Goal: Task Accomplishment & Management: Use online tool/utility

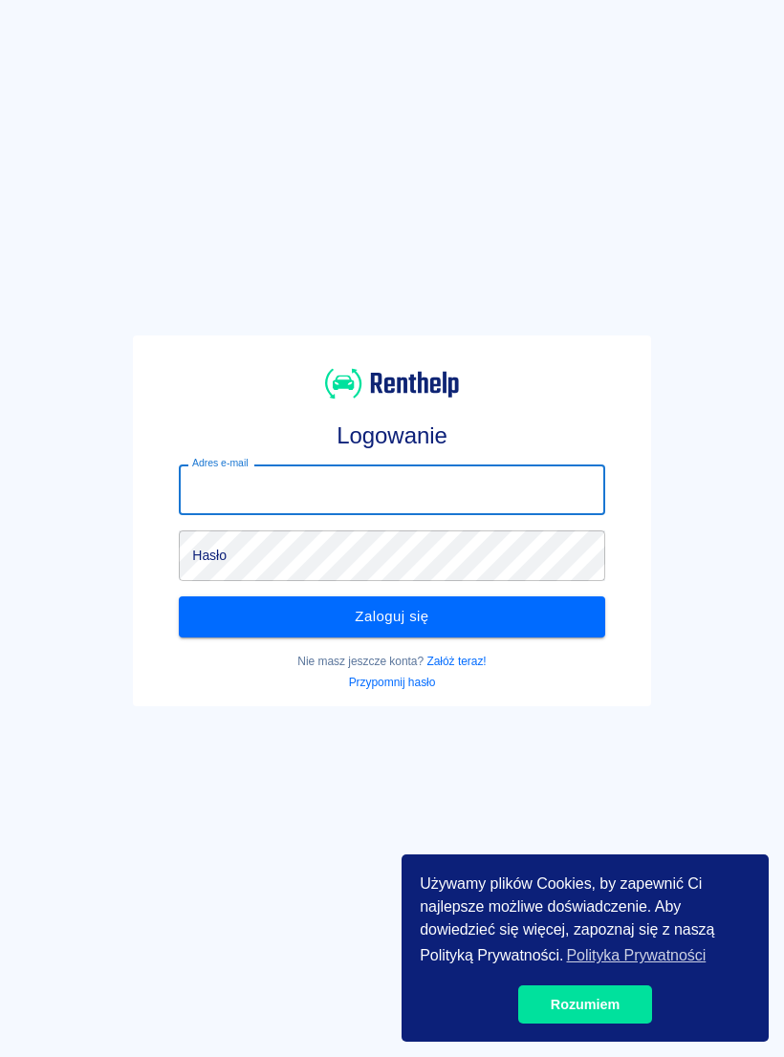
scroll to position [33, 0]
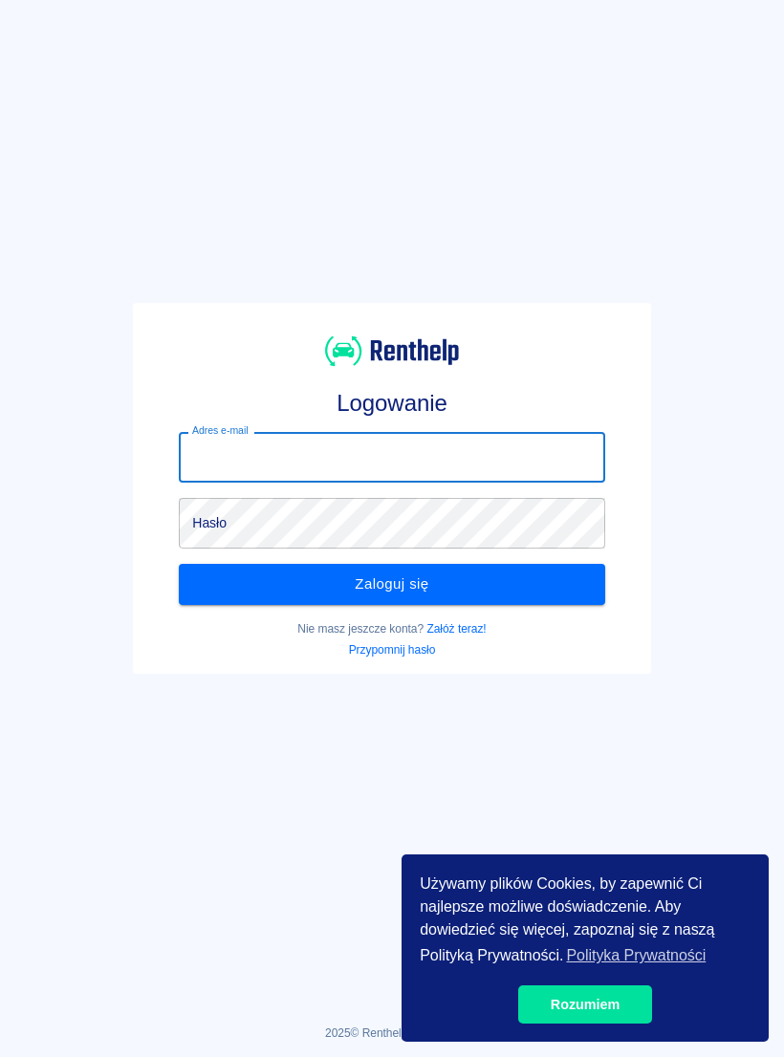
click at [382, 441] on input "Adres e-mail" at bounding box center [391, 457] width 425 height 51
click at [408, 467] on input "Adres e-mail" at bounding box center [391, 457] width 425 height 51
type input "[EMAIL_ADDRESS][DOMAIN_NAME]"
click at [391, 584] on button "Zaloguj się" at bounding box center [391, 584] width 425 height 40
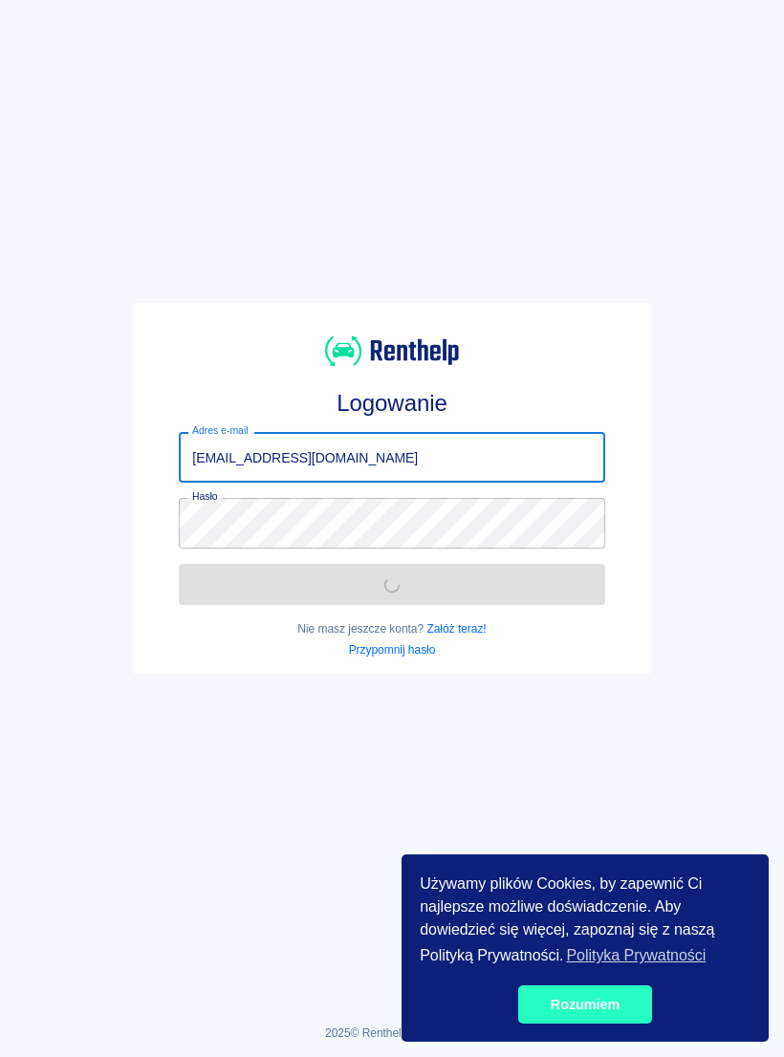
click at [613, 1006] on link "Rozumiem" at bounding box center [585, 1005] width 134 height 38
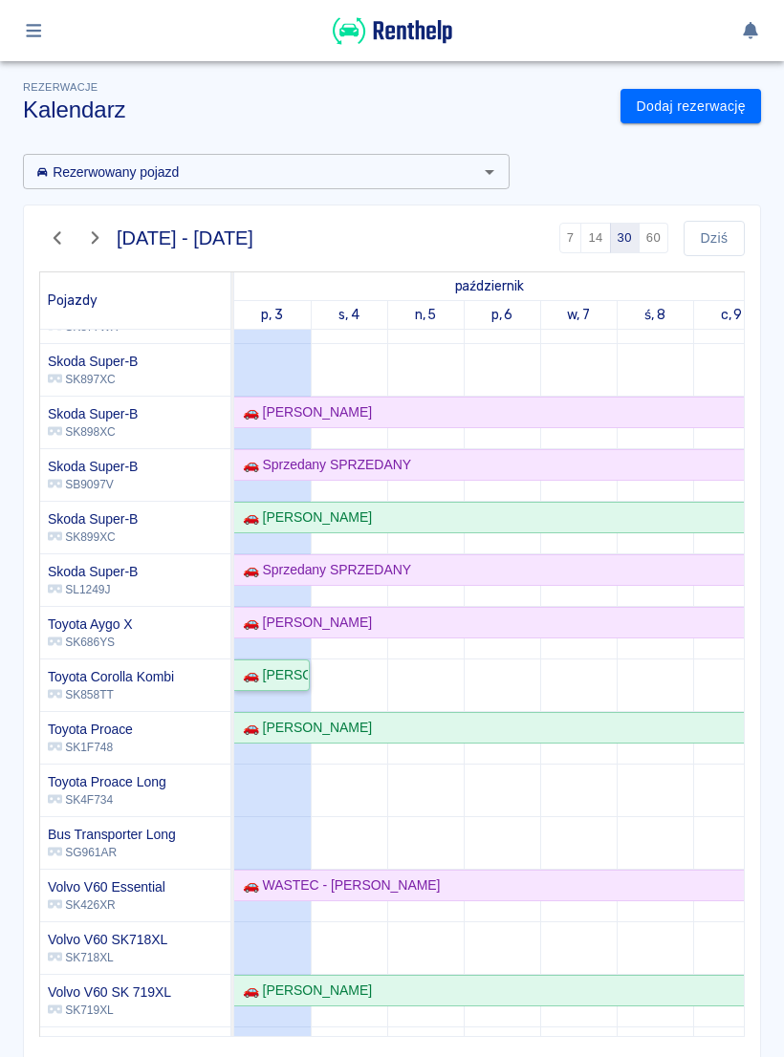
click at [292, 678] on div "🚗 [PERSON_NAME]" at bounding box center [271, 675] width 73 height 20
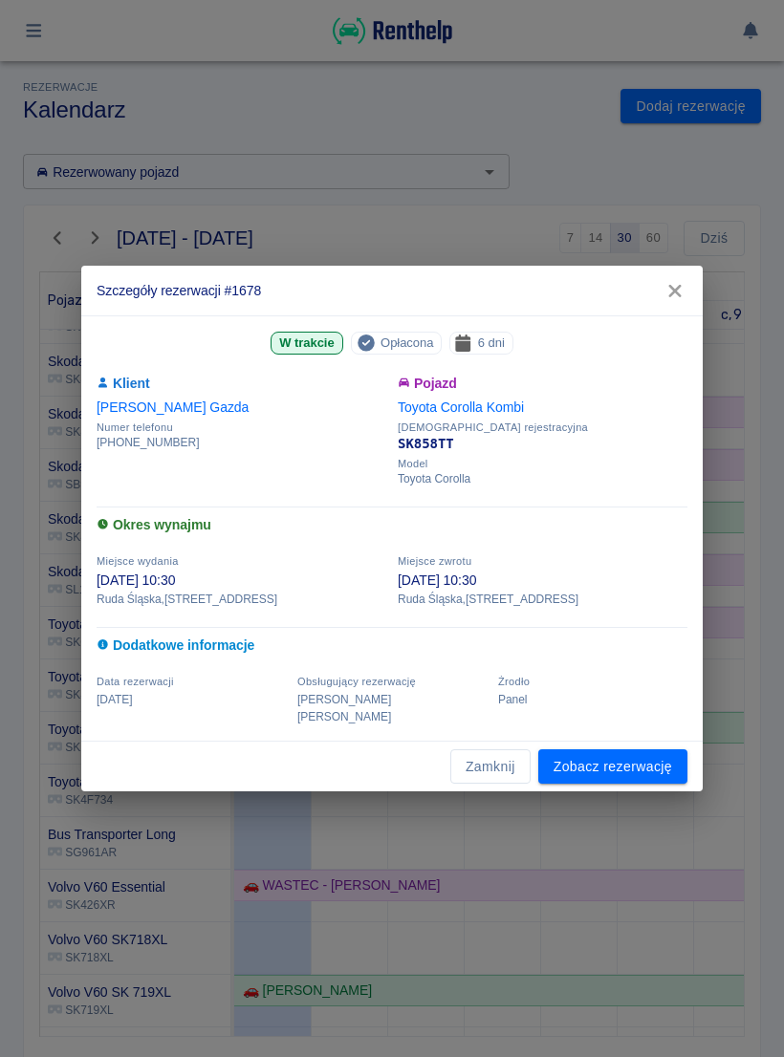
click at [609, 750] on link "Zobacz rezerwację" at bounding box center [612, 767] width 149 height 35
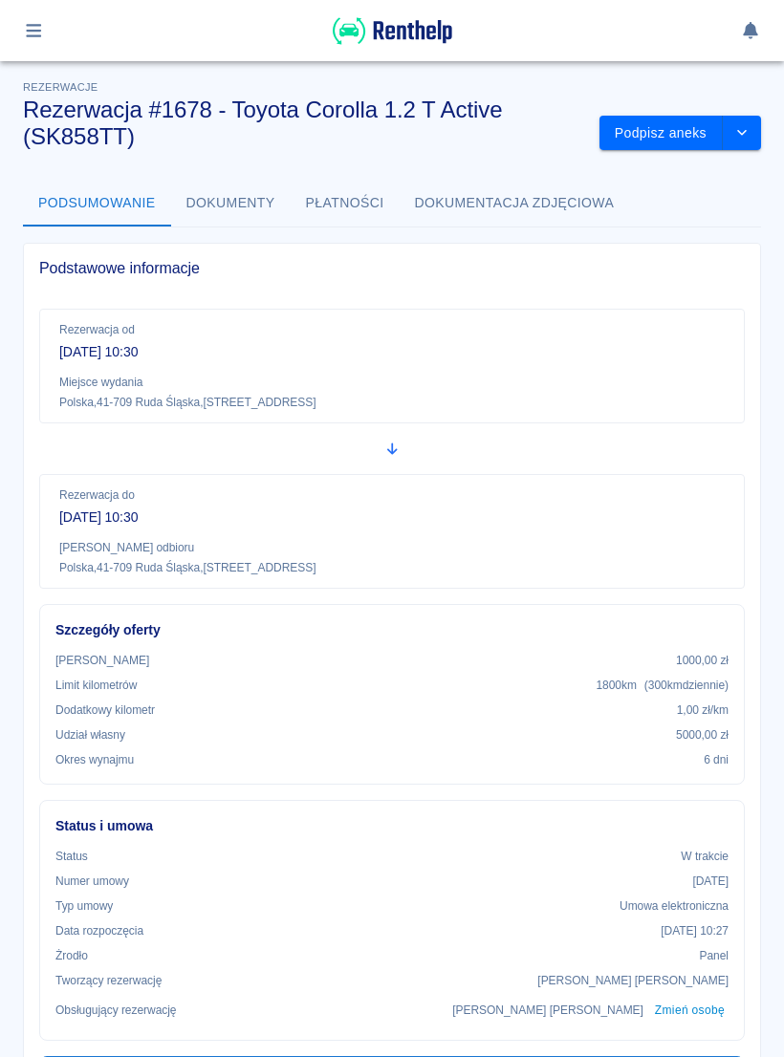
click at [677, 141] on button "Podpisz aneks" at bounding box center [660, 133] width 123 height 35
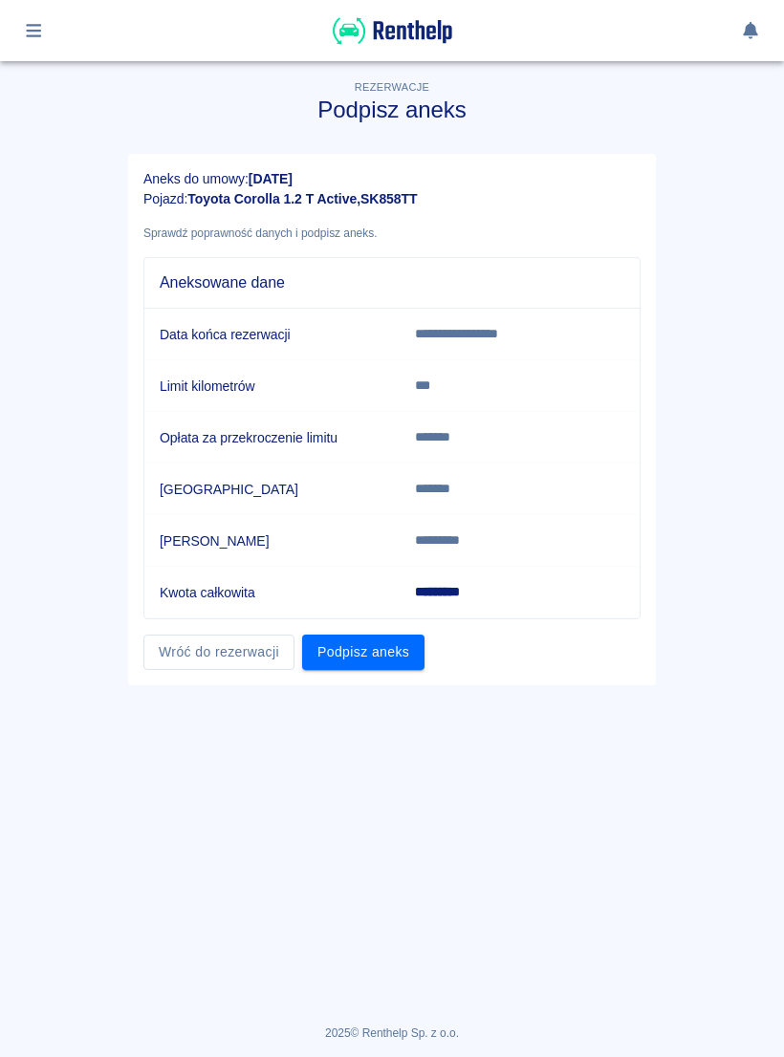
click at [368, 653] on button "Podpisz aneks" at bounding box center [363, 652] width 122 height 35
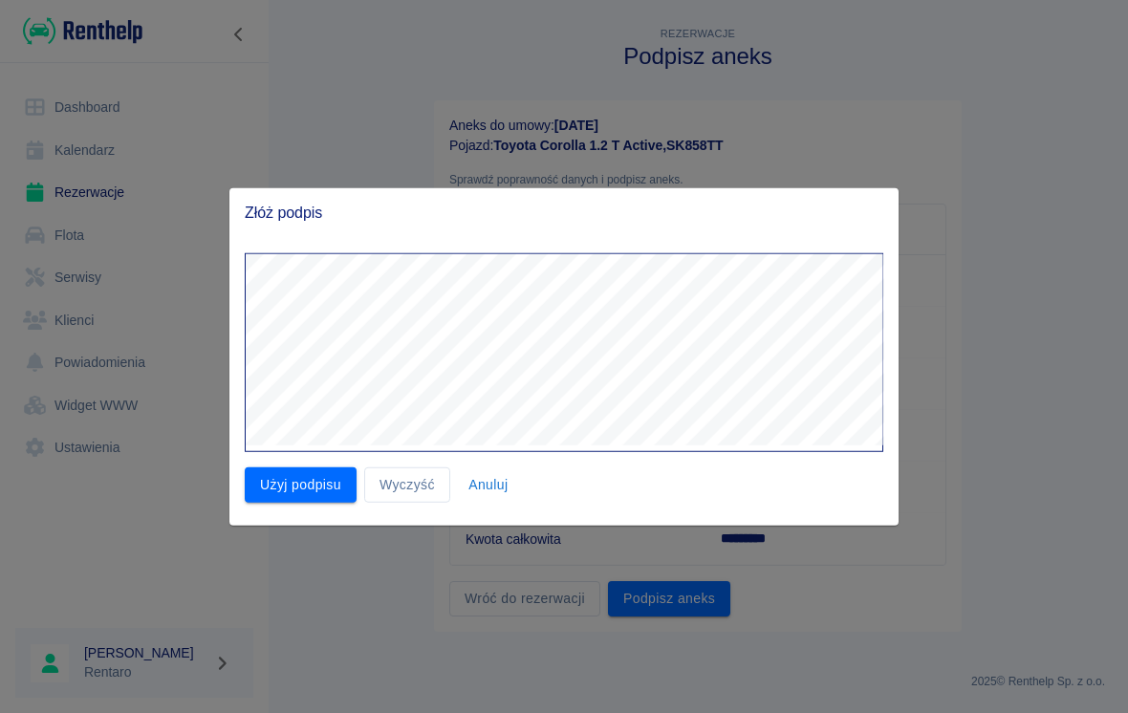
click at [320, 477] on button "Użyj podpisu" at bounding box center [301, 485] width 112 height 35
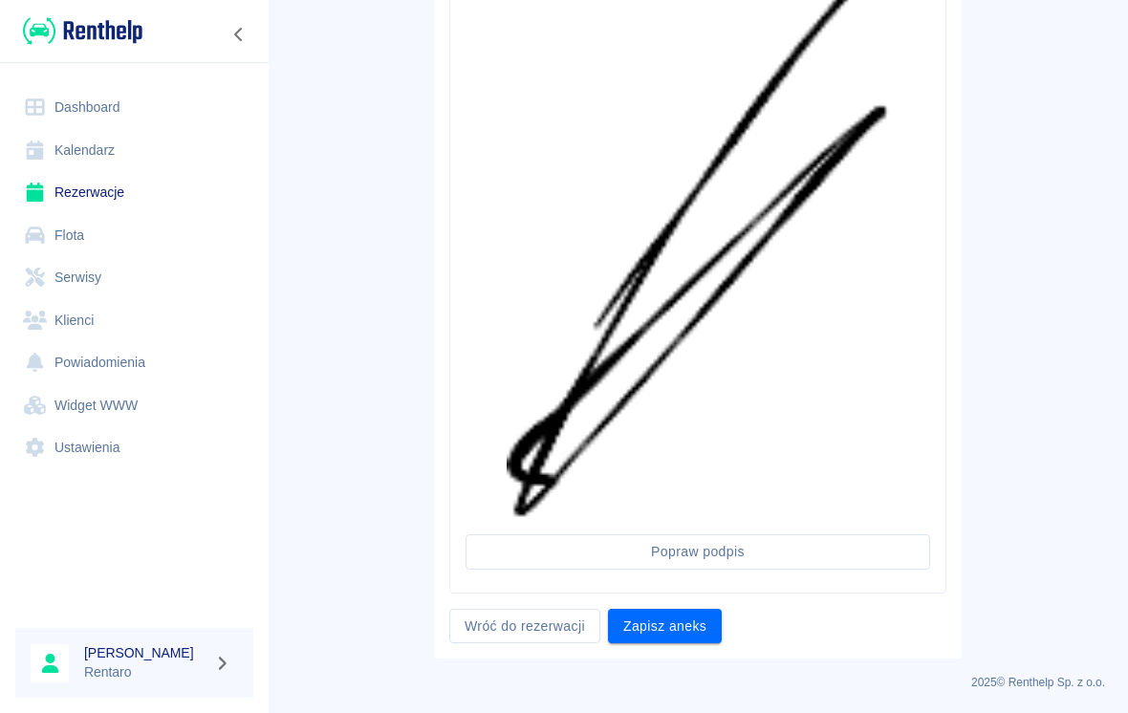
click at [694, 623] on button "Zapisz aneks" at bounding box center [665, 626] width 114 height 35
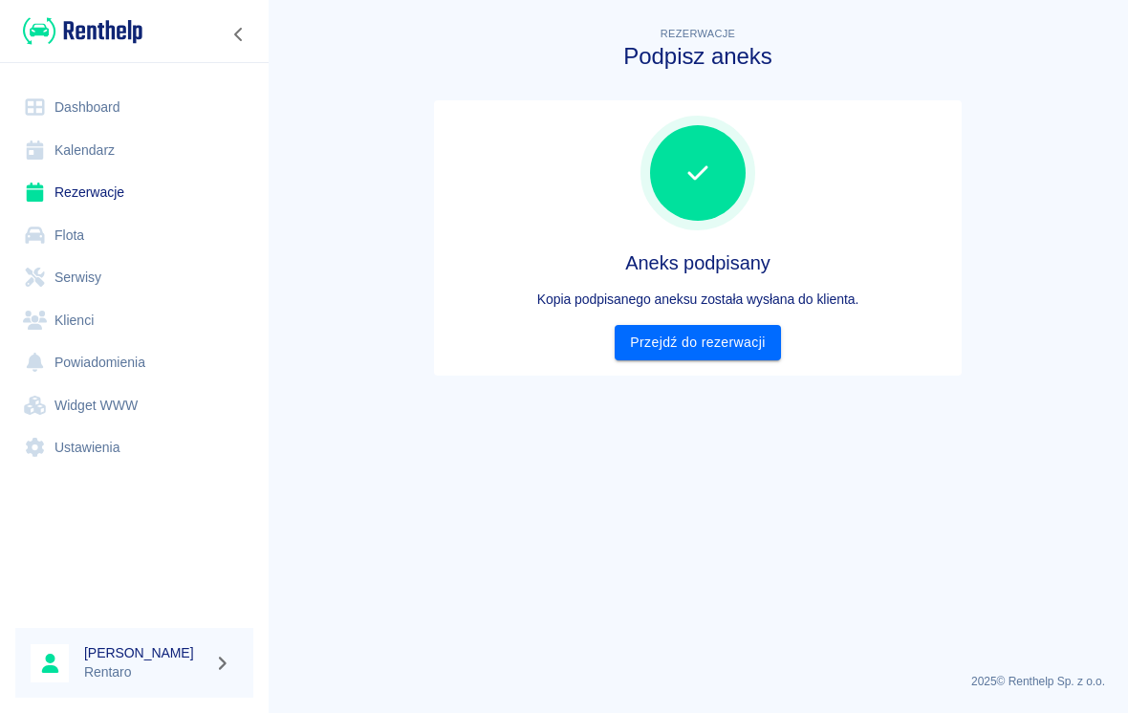
click at [723, 338] on link "Przejdź do rezerwacji" at bounding box center [697, 342] width 165 height 35
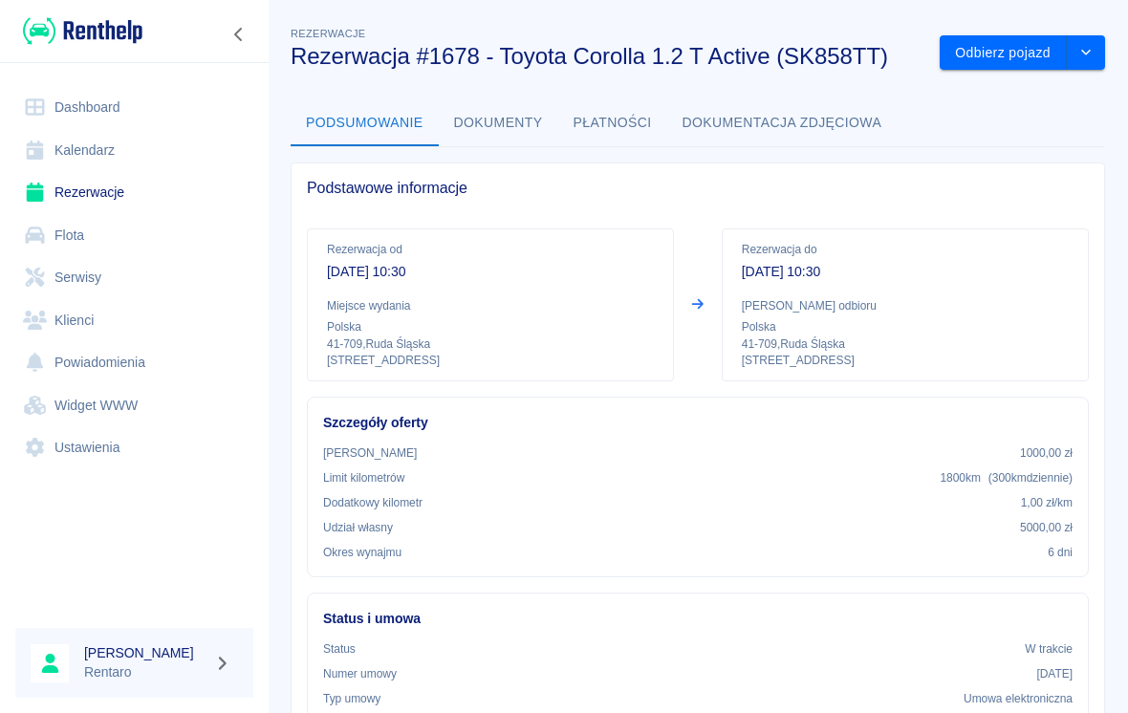
click at [783, 55] on button "Odbierz pojazd" at bounding box center [1003, 52] width 127 height 35
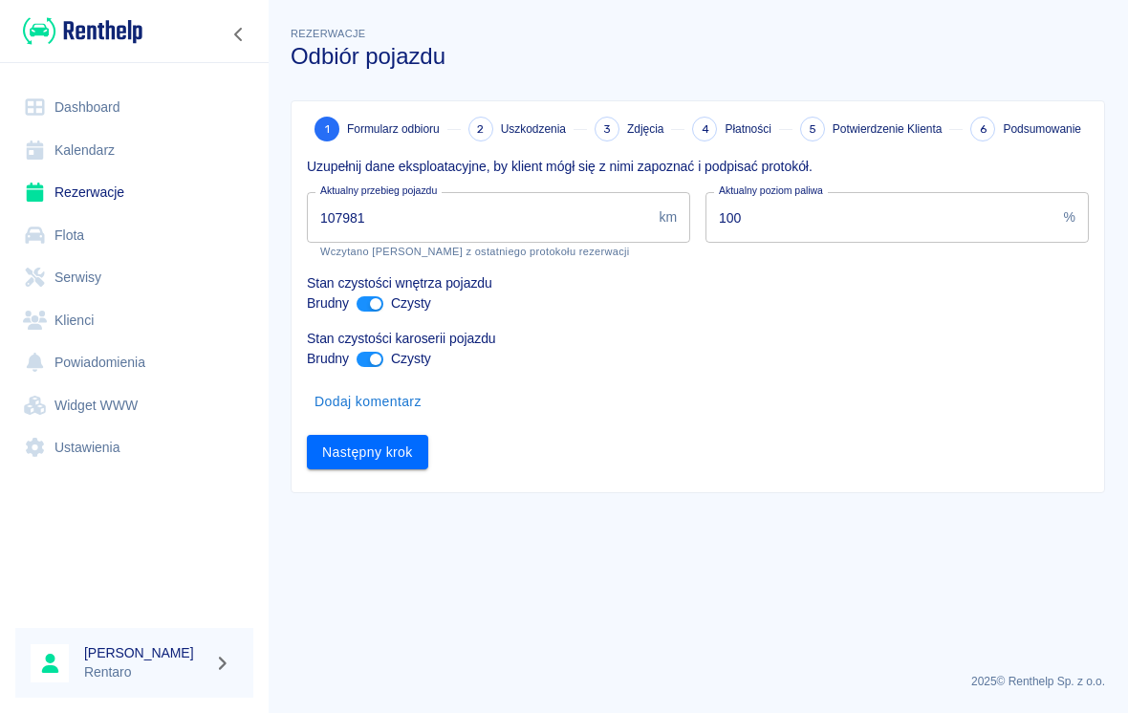
click at [532, 214] on input "107981" at bounding box center [479, 217] width 344 height 51
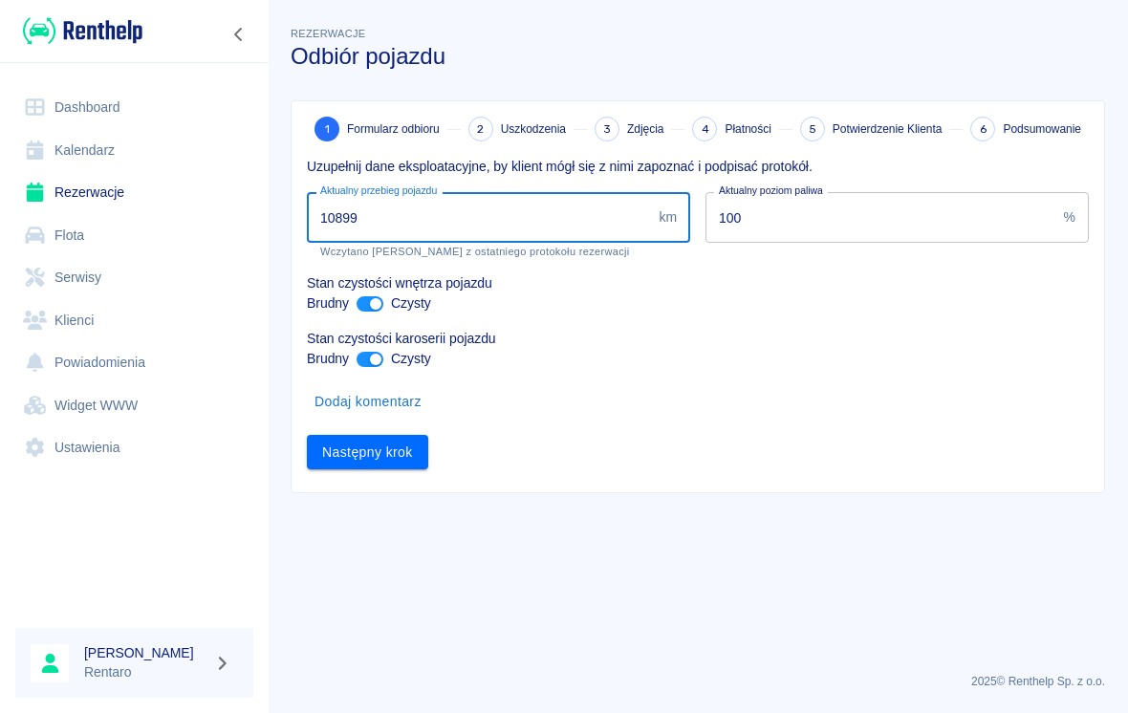
type input "108999"
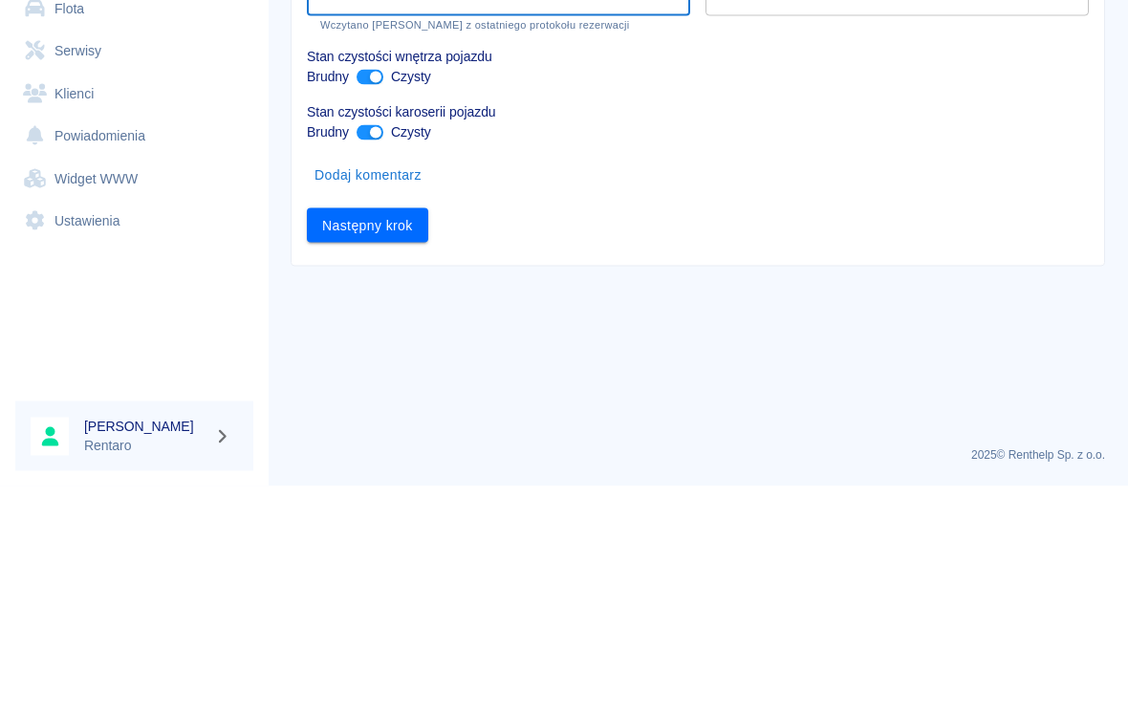
click at [404, 435] on button "Następny krok" at bounding box center [367, 452] width 121 height 35
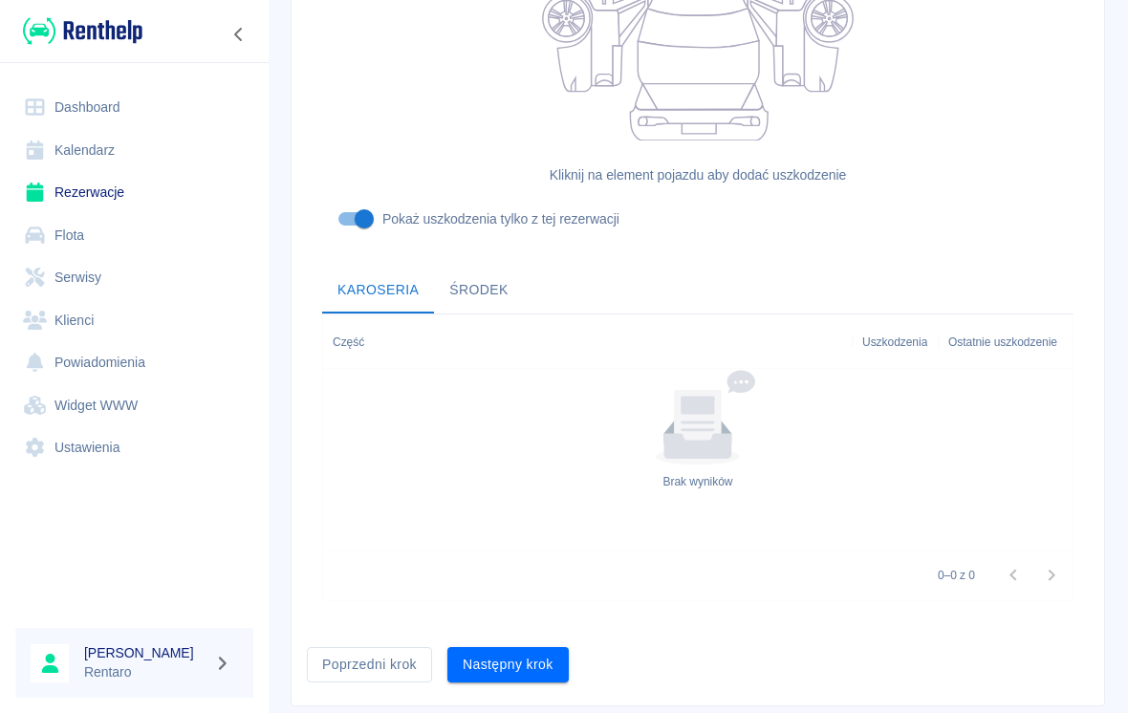
click at [545, 649] on button "Następny krok" at bounding box center [507, 664] width 121 height 35
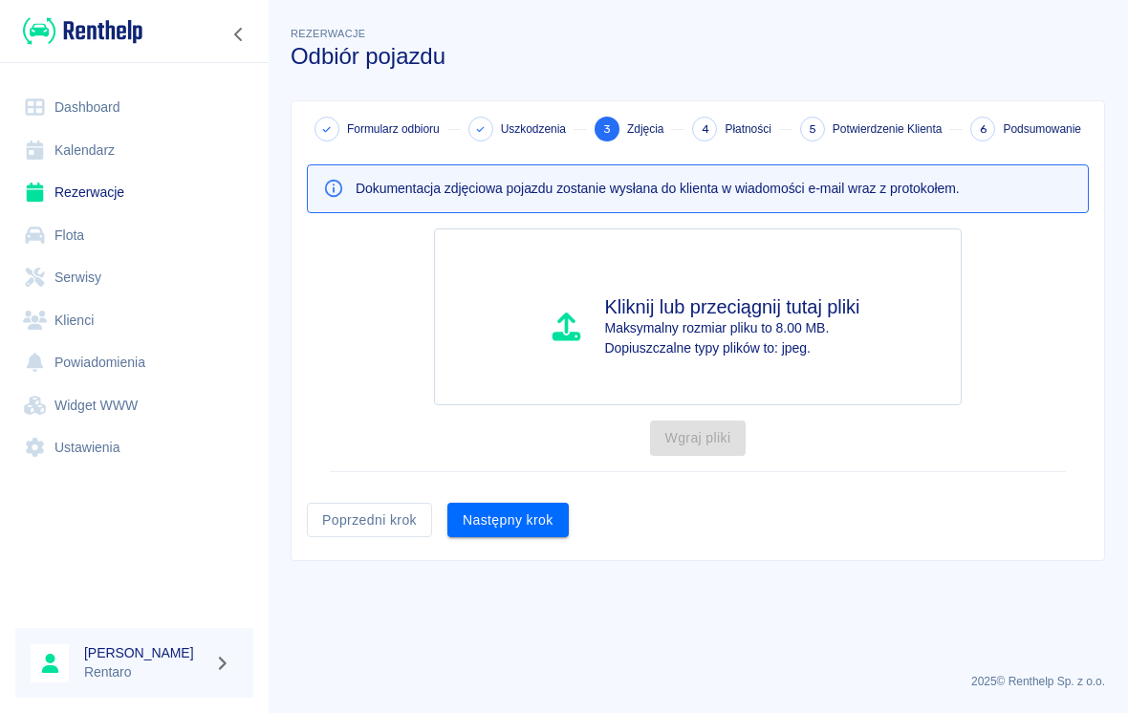
click at [740, 319] on p "Maksymalny rozmiar pliku to 8.00 MB." at bounding box center [732, 328] width 255 height 20
type input "C:\fakepath\image.jpg"
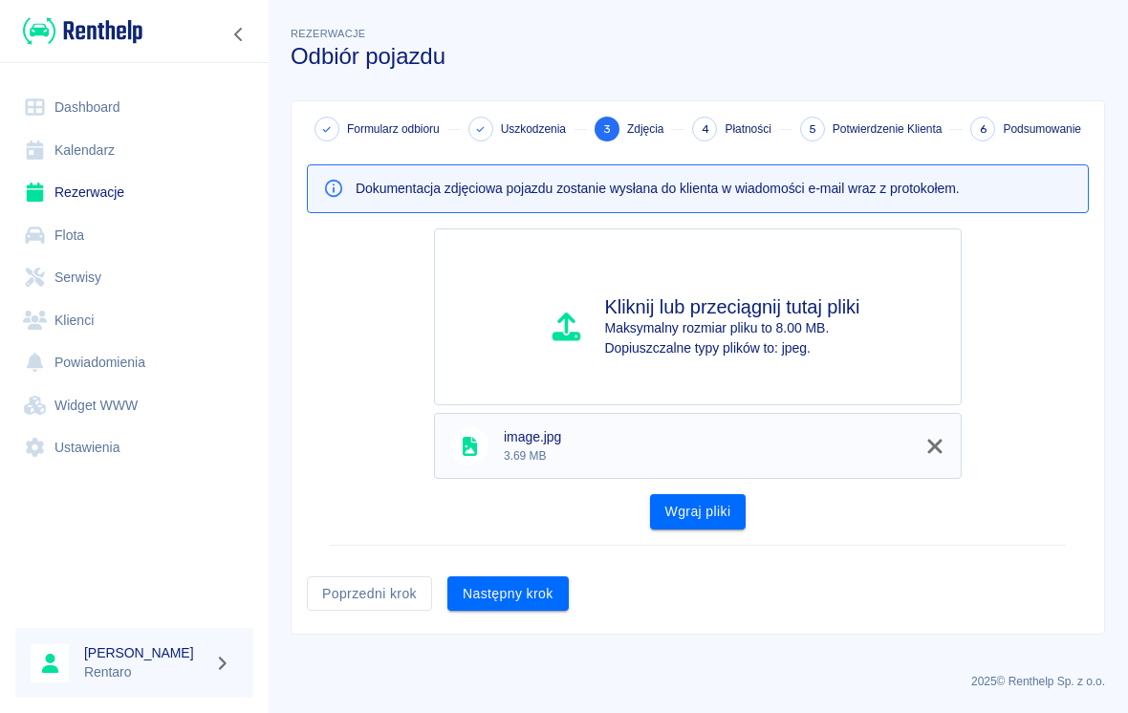
click at [783, 296] on h4 "Kliknij lub przeciągnij tutaj pliki" at bounding box center [732, 306] width 255 height 23
type input "C:\fakepath\image.jpg"
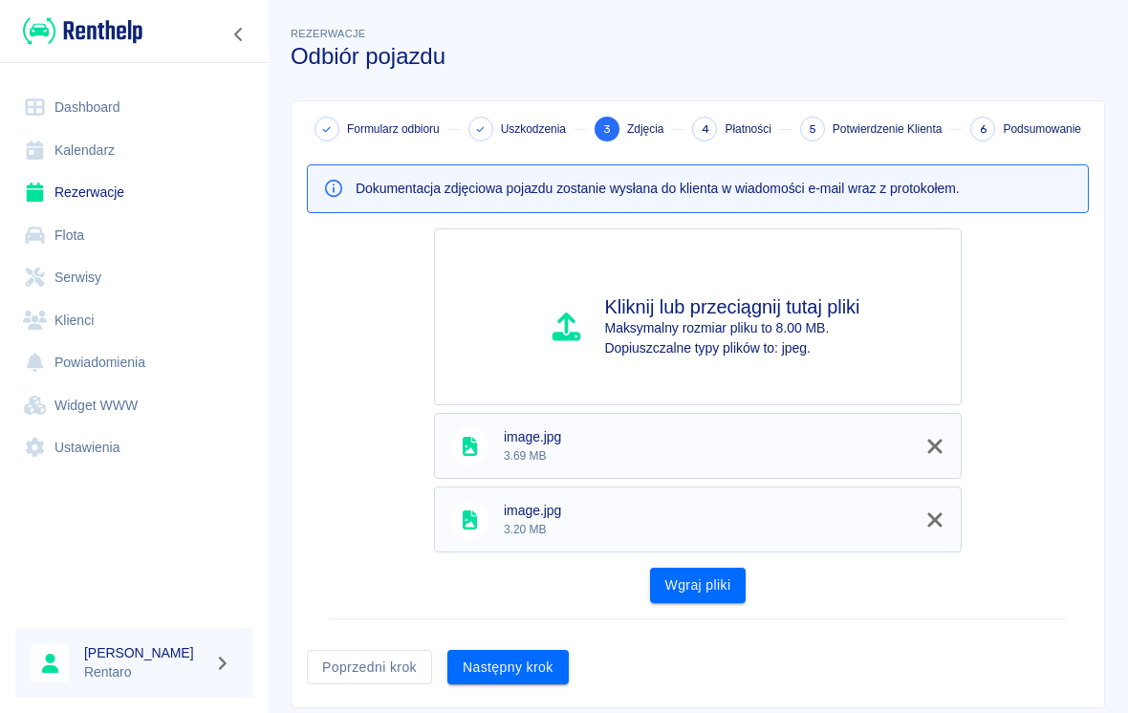
click at [783, 322] on p "Maksymalny rozmiar pliku to 8.00 MB." at bounding box center [732, 328] width 255 height 20
type input "C:\fakepath\image.jpg"
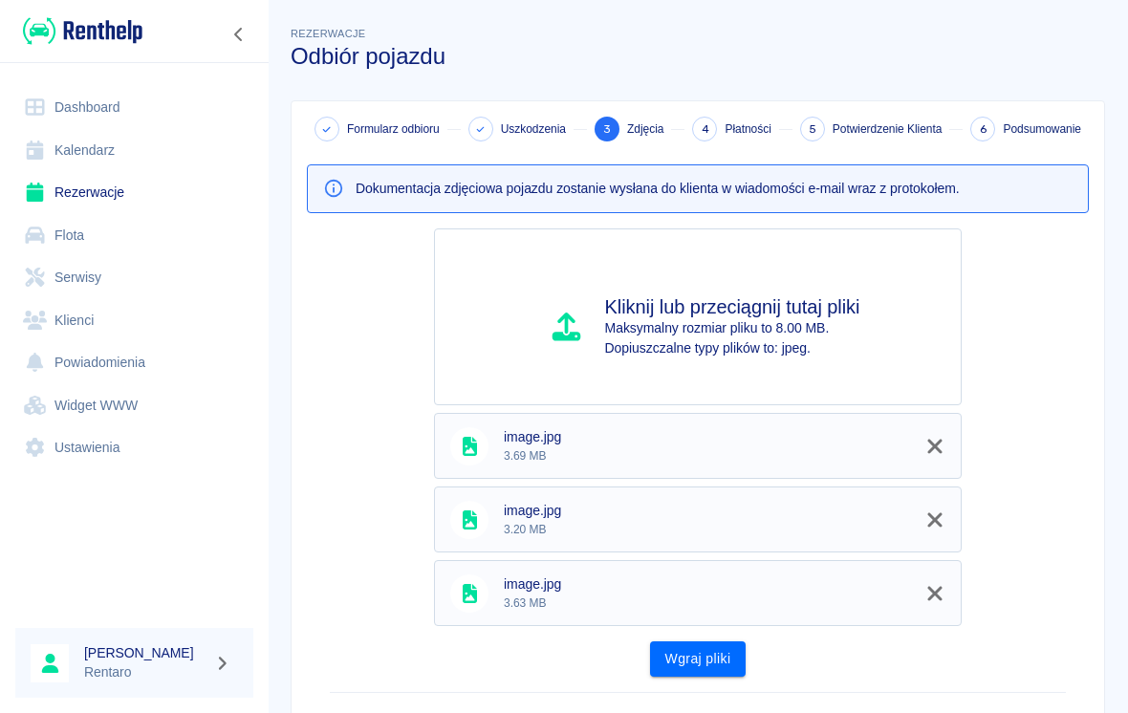
click at [745, 311] on h4 "Kliknij lub przeciągnij tutaj pliki" at bounding box center [732, 306] width 255 height 23
click at [738, 334] on p "Maksymalny rozmiar pliku to 8.00 MB." at bounding box center [732, 328] width 255 height 20
type input "C:\fakepath\image.jpg"
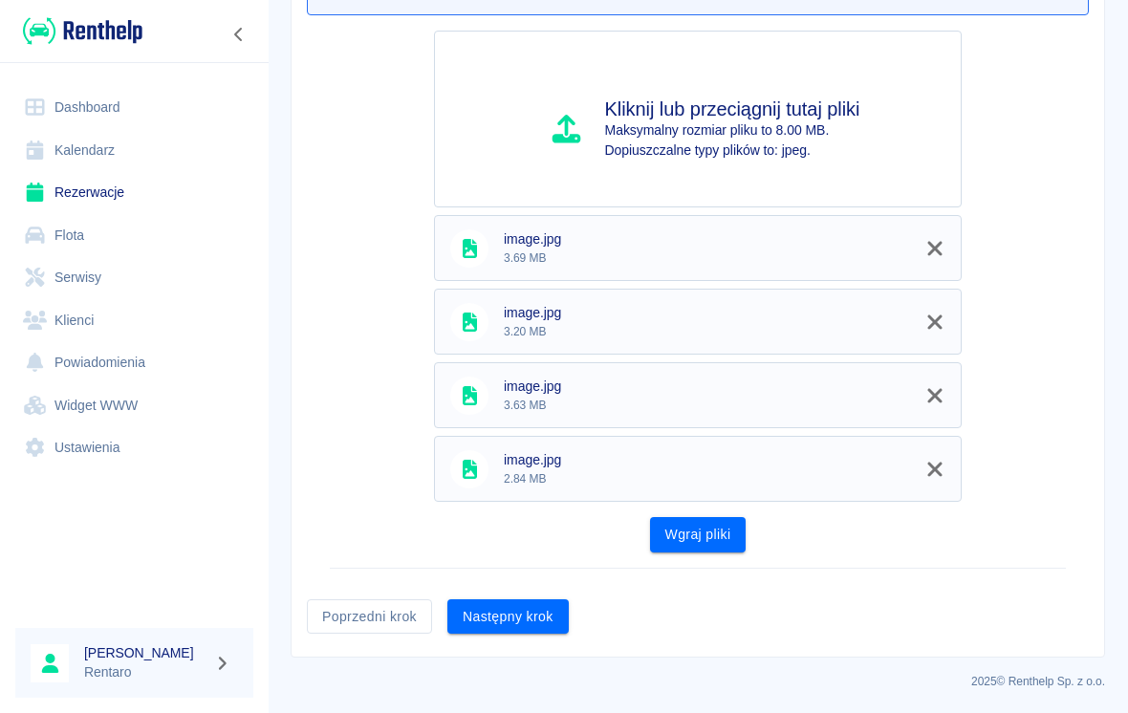
scroll to position [197, 0]
click at [708, 536] on button "Wgraj pliki" at bounding box center [698, 535] width 97 height 35
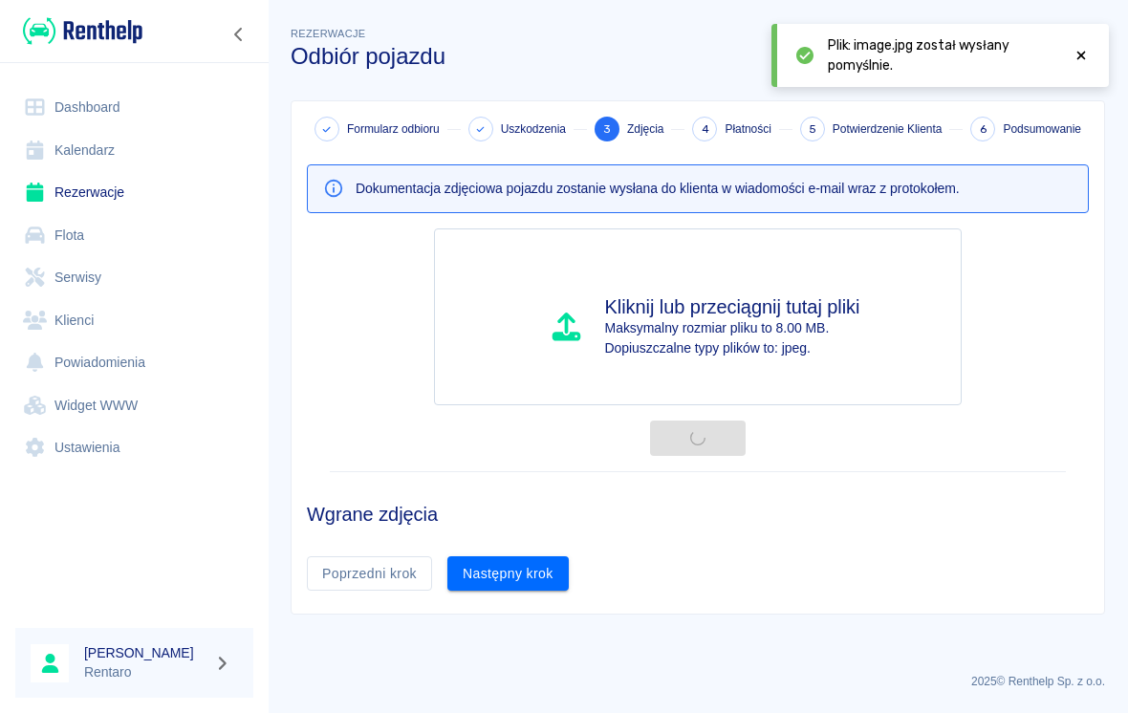
scroll to position [70, 0]
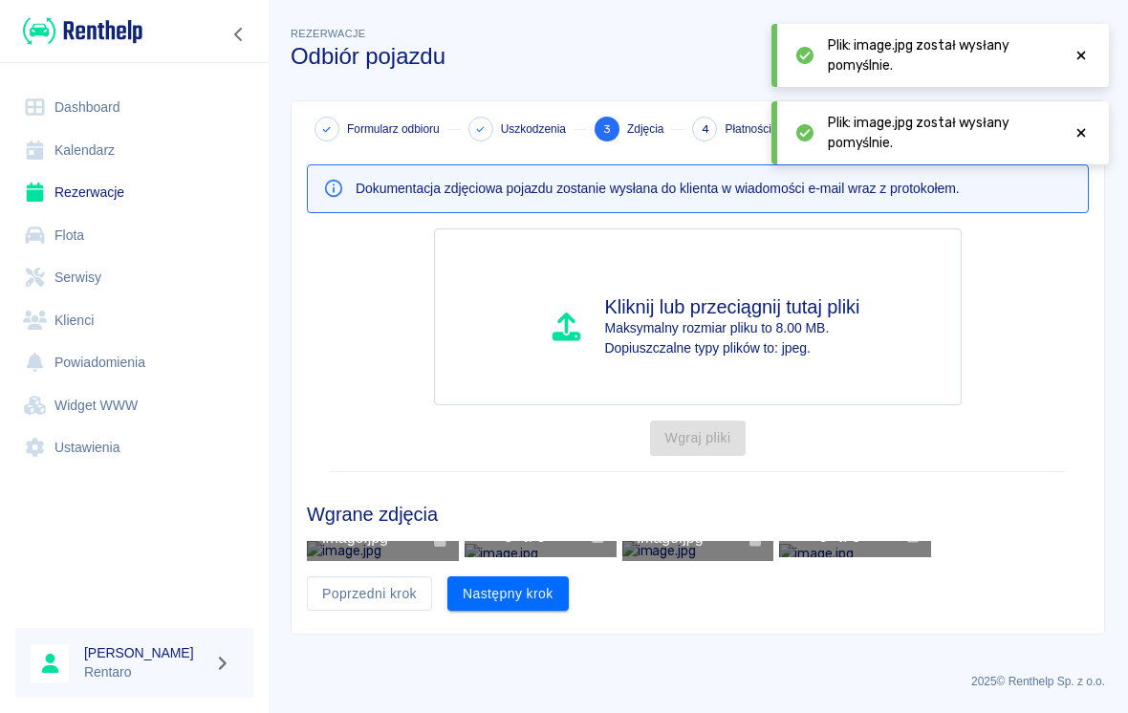
click at [531, 612] on button "Następny krok" at bounding box center [507, 594] width 121 height 35
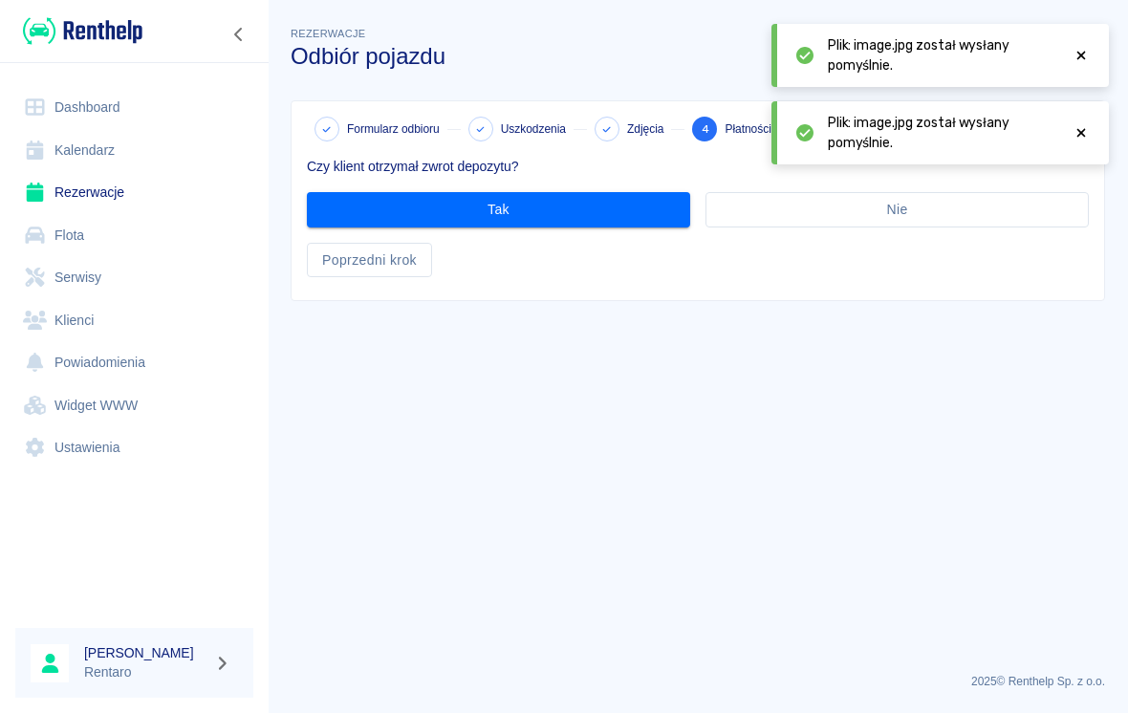
scroll to position [0, 0]
click at [600, 207] on button "Tak" at bounding box center [498, 209] width 383 height 35
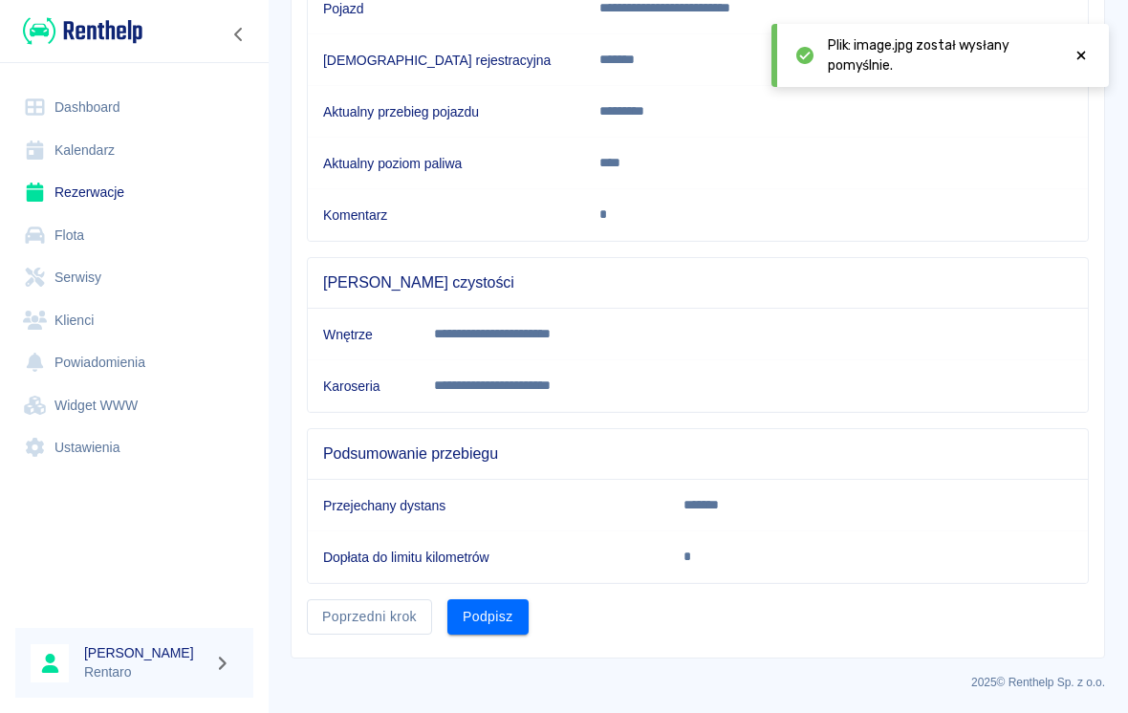
scroll to position [313, 0]
click at [510, 613] on button "Podpisz" at bounding box center [487, 616] width 81 height 35
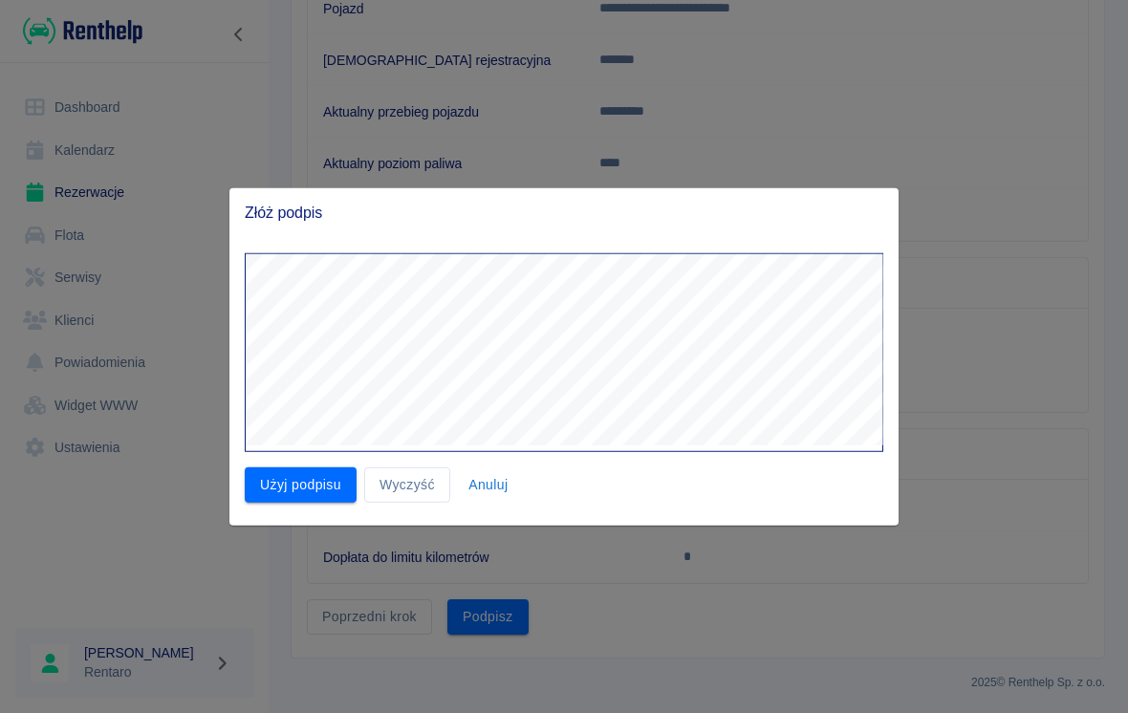
click at [407, 479] on button "Wyczyść" at bounding box center [407, 485] width 86 height 35
click at [294, 493] on button "Użyj podpisu" at bounding box center [301, 485] width 112 height 35
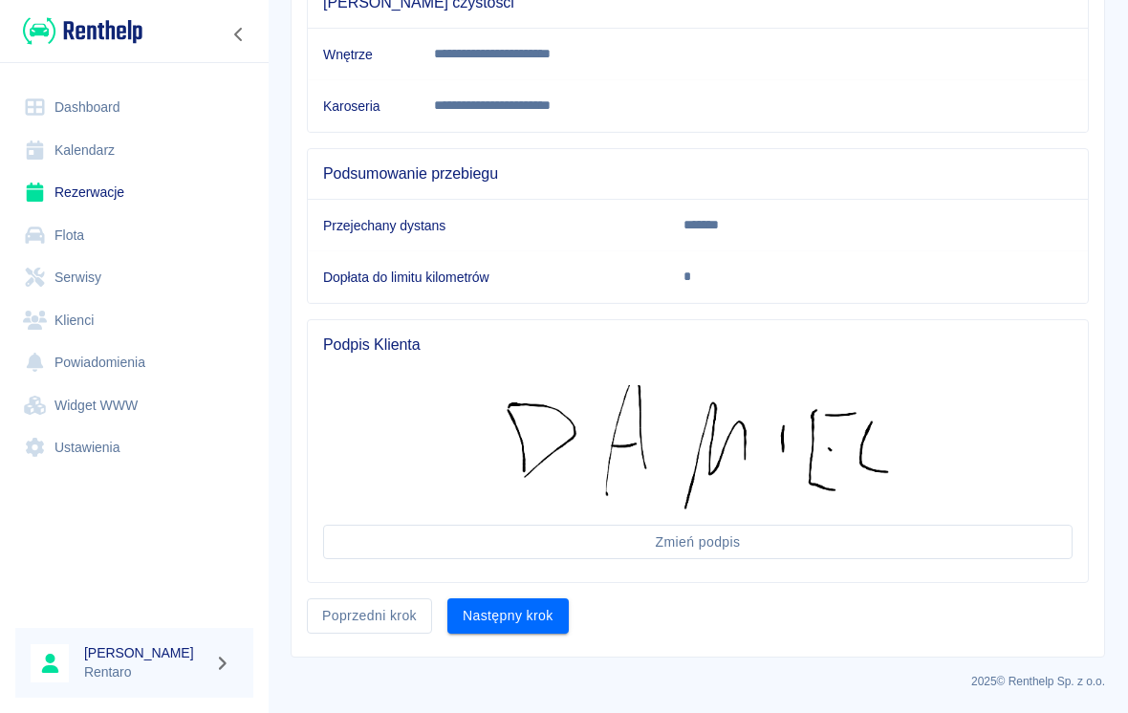
scroll to position [592, 0]
click at [534, 607] on button "Następny krok" at bounding box center [507, 616] width 121 height 35
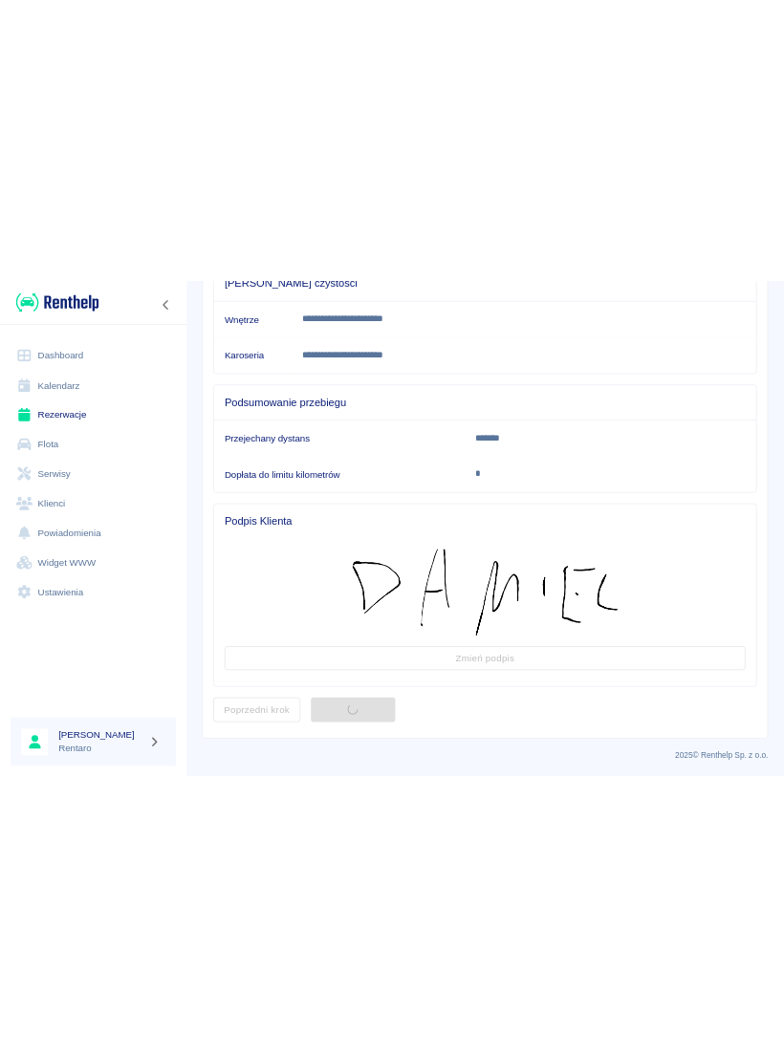
scroll to position [0, 0]
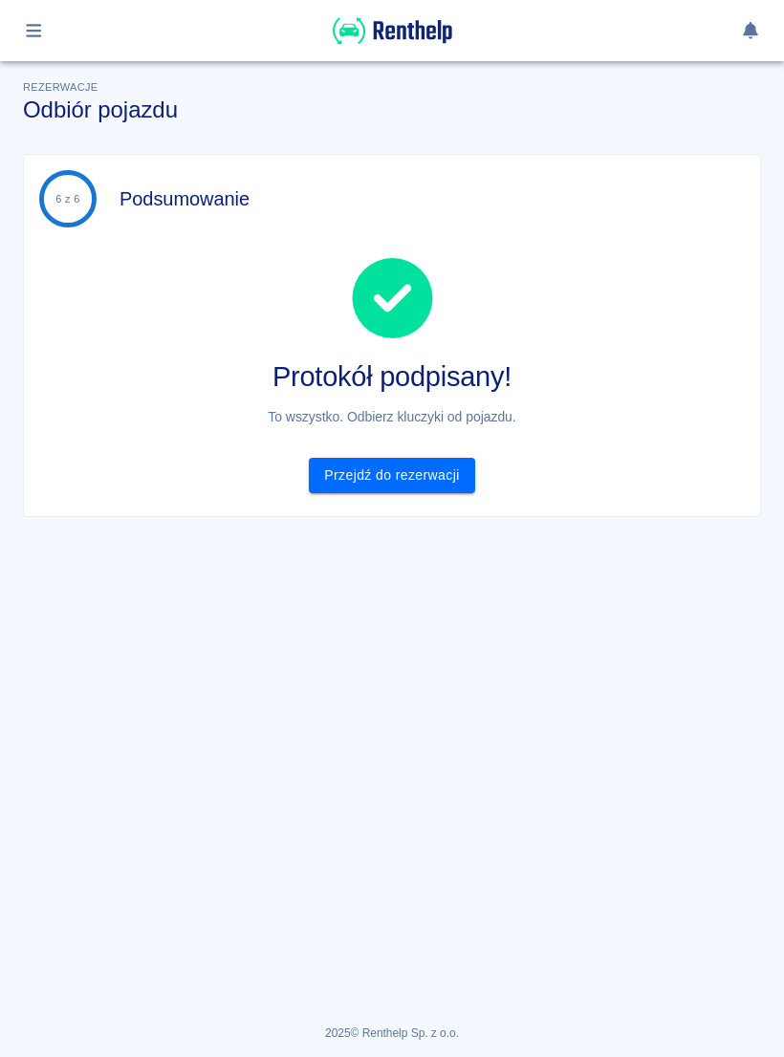
click at [32, 30] on icon "button" at bounding box center [33, 30] width 15 height 13
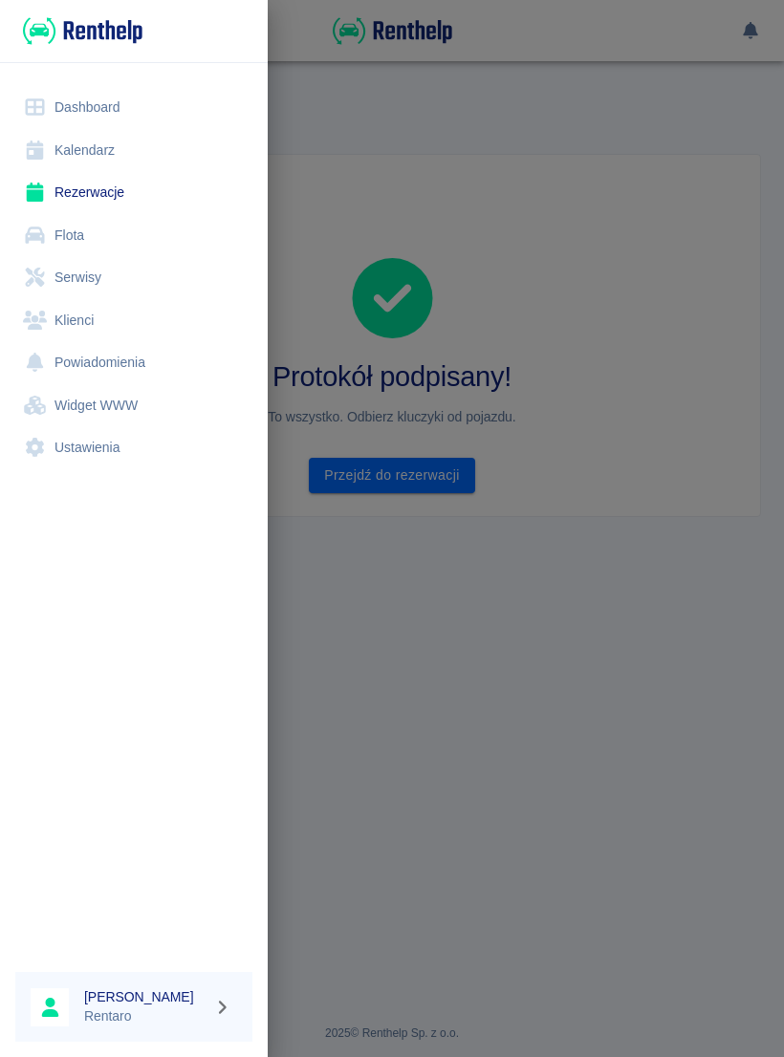
click at [128, 151] on link "Kalendarz" at bounding box center [133, 150] width 237 height 43
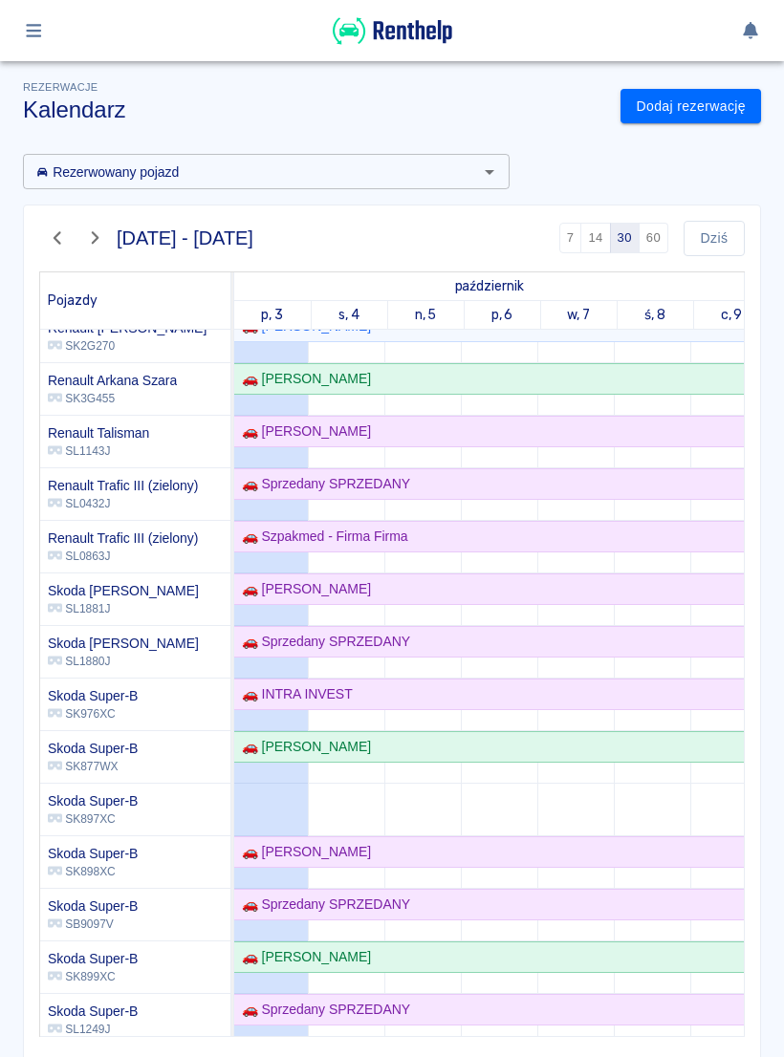
scroll to position [0, 3]
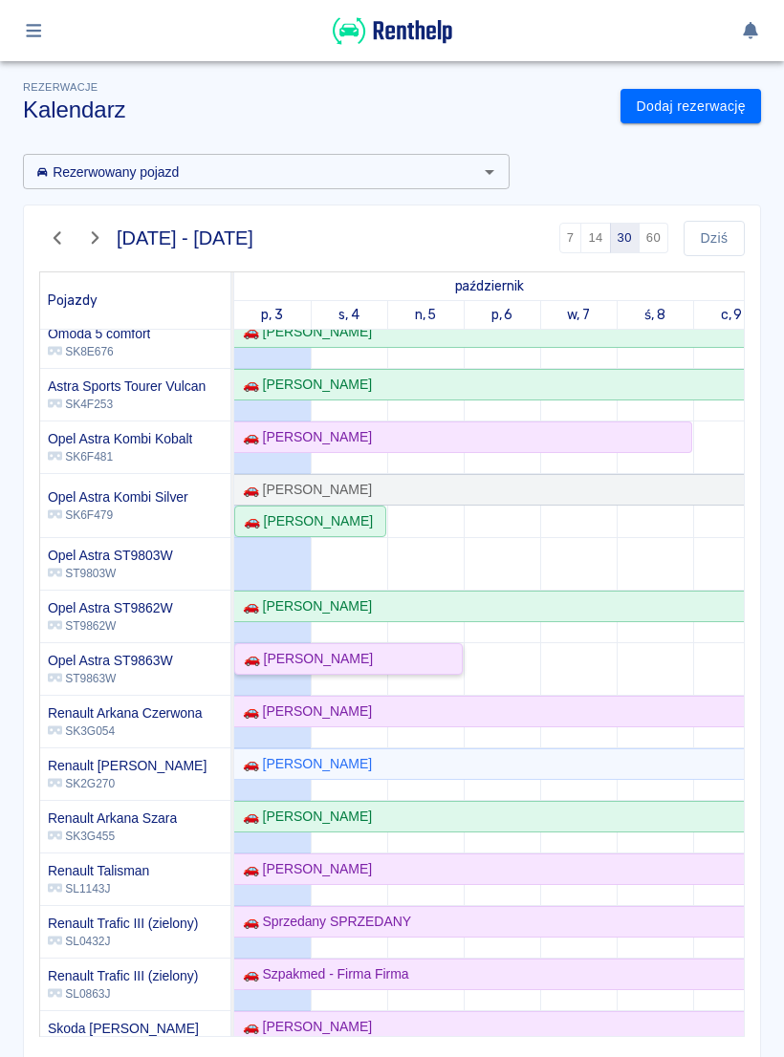
click at [406, 654] on div "🚗 [PERSON_NAME]" at bounding box center [348, 659] width 225 height 20
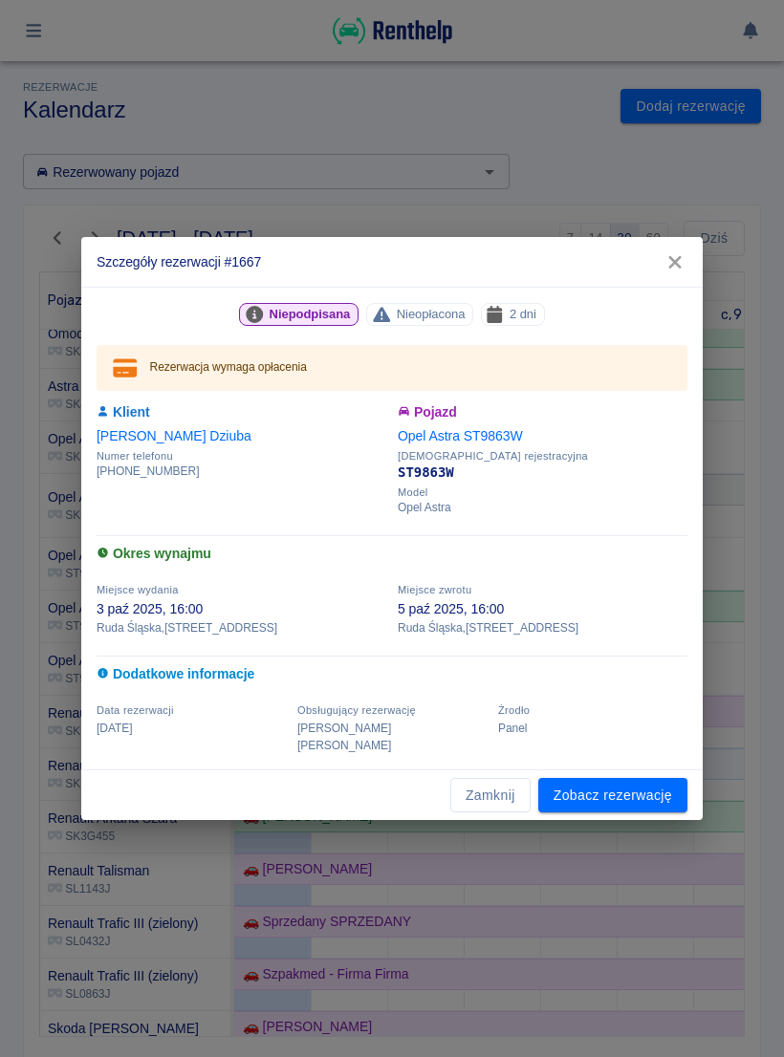
click at [634, 778] on link "Zobacz rezerwację" at bounding box center [612, 795] width 149 height 35
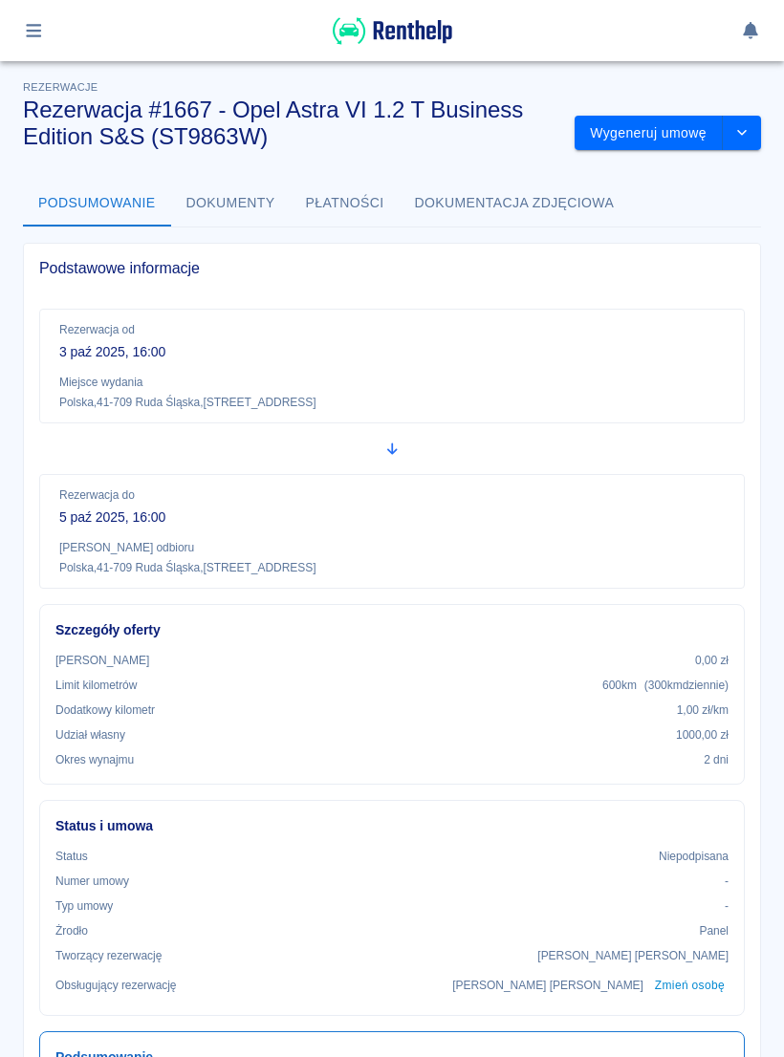
click at [652, 138] on button "Wygeneruj umowę" at bounding box center [649, 133] width 148 height 35
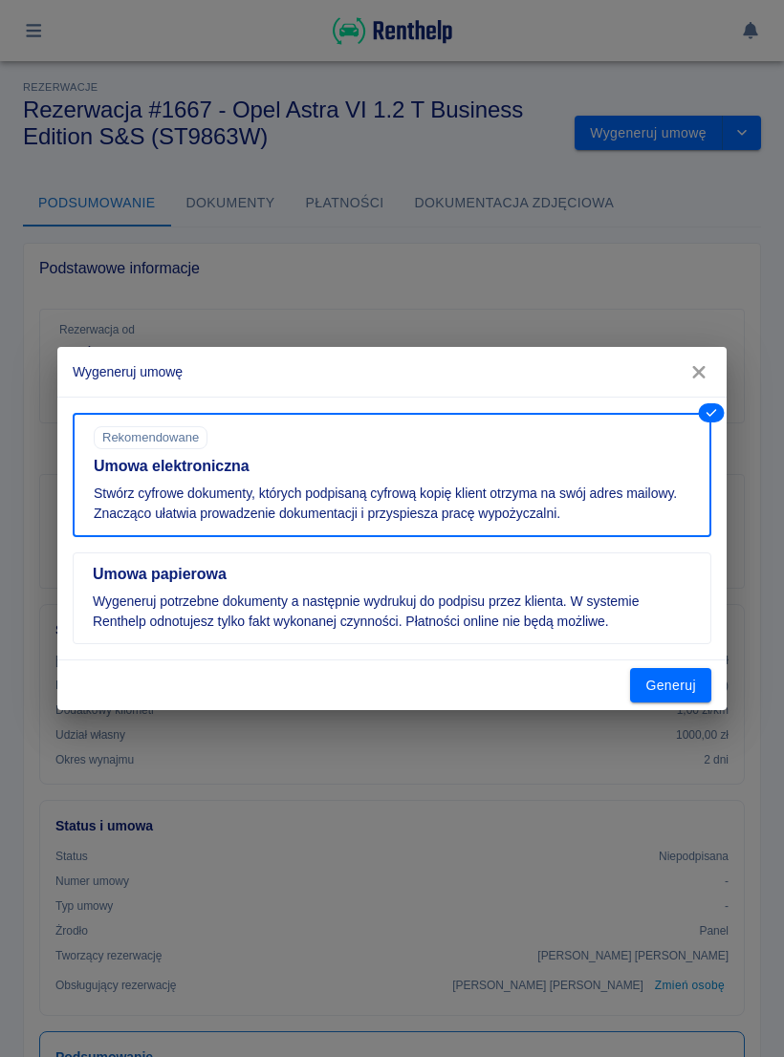
click at [680, 682] on button "Generuj" at bounding box center [670, 685] width 81 height 35
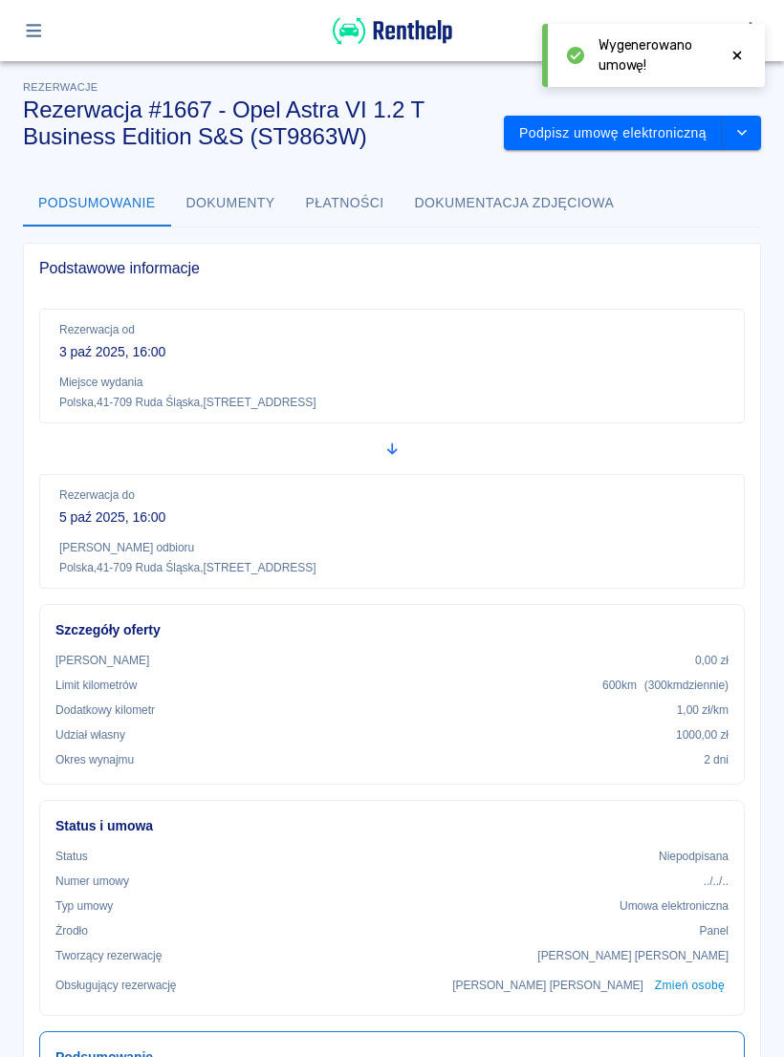
click at [622, 139] on button "Podpisz umowę elektroniczną" at bounding box center [613, 133] width 219 height 35
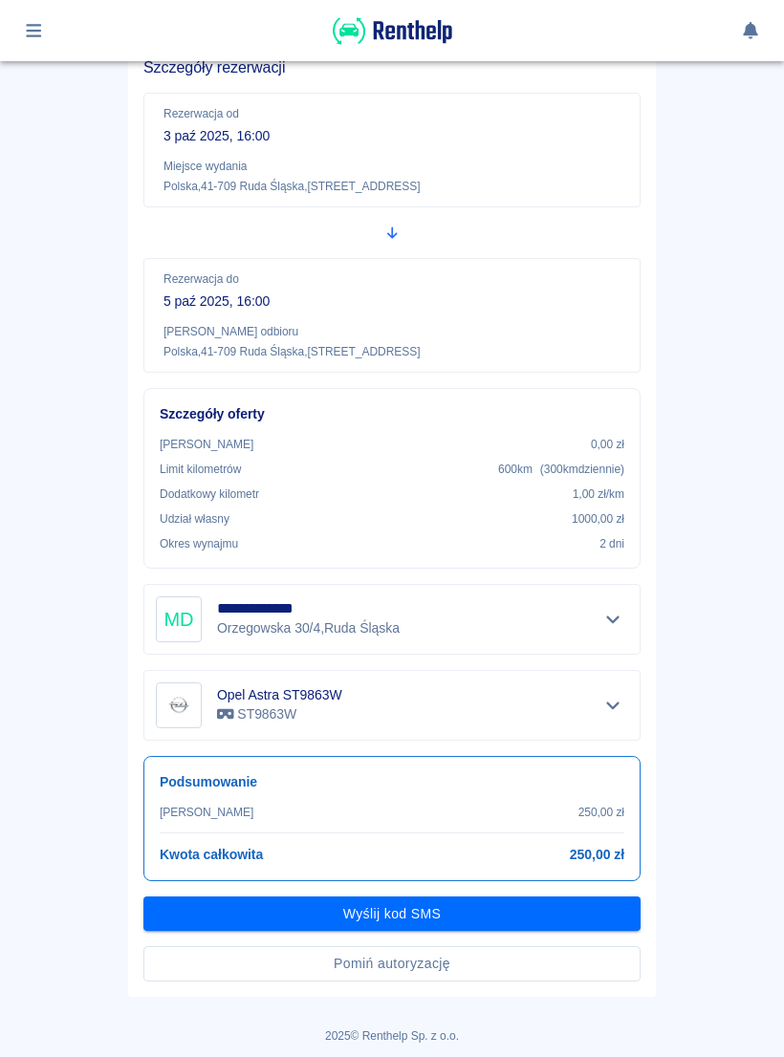
click at [512, 957] on button "Pomiń autoryzację" at bounding box center [391, 964] width 497 height 35
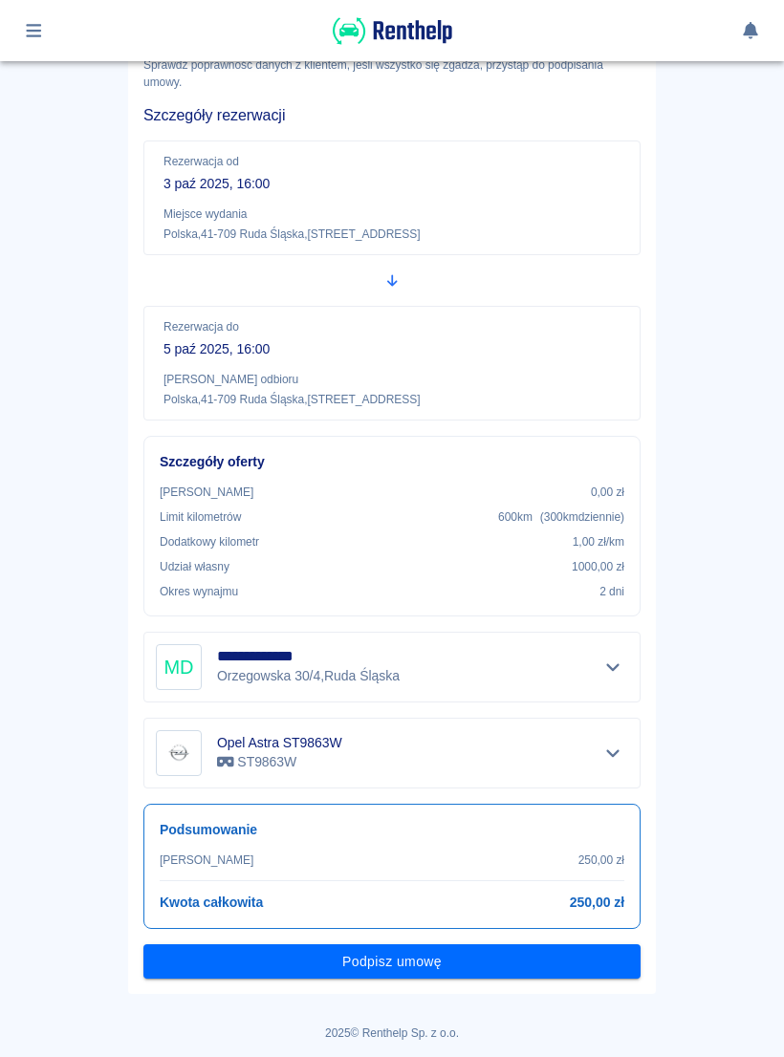
click at [495, 945] on button "Podpisz umowę" at bounding box center [391, 962] width 497 height 35
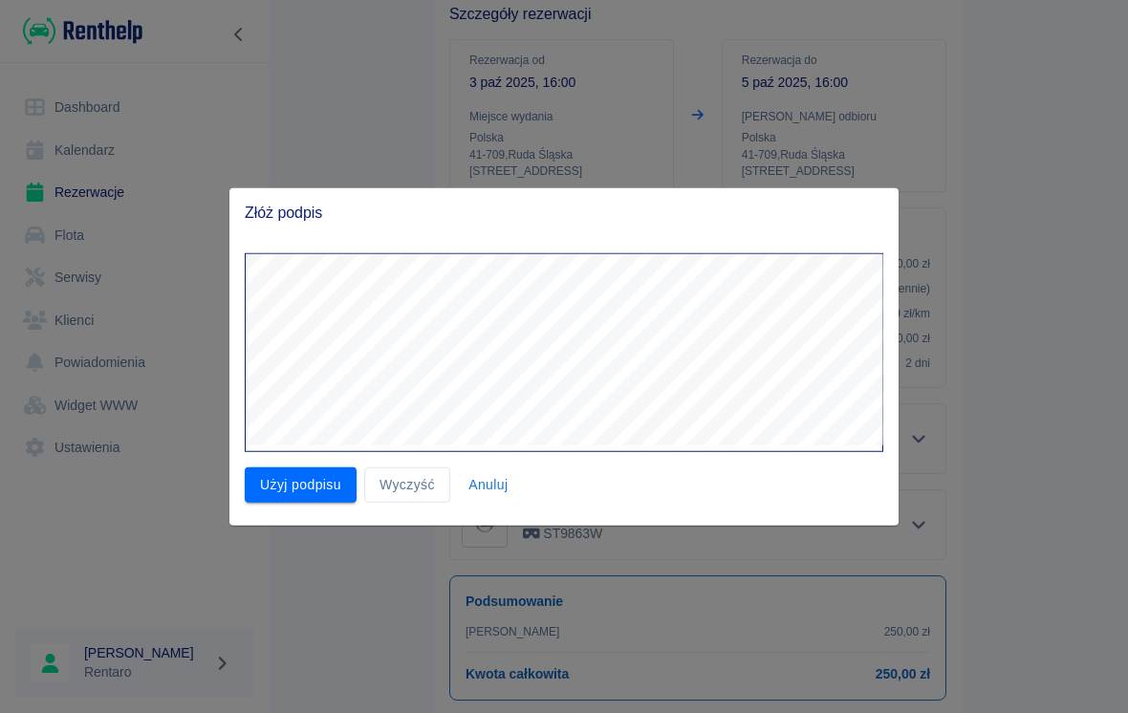
click at [318, 479] on button "Użyj podpisu" at bounding box center [301, 485] width 112 height 35
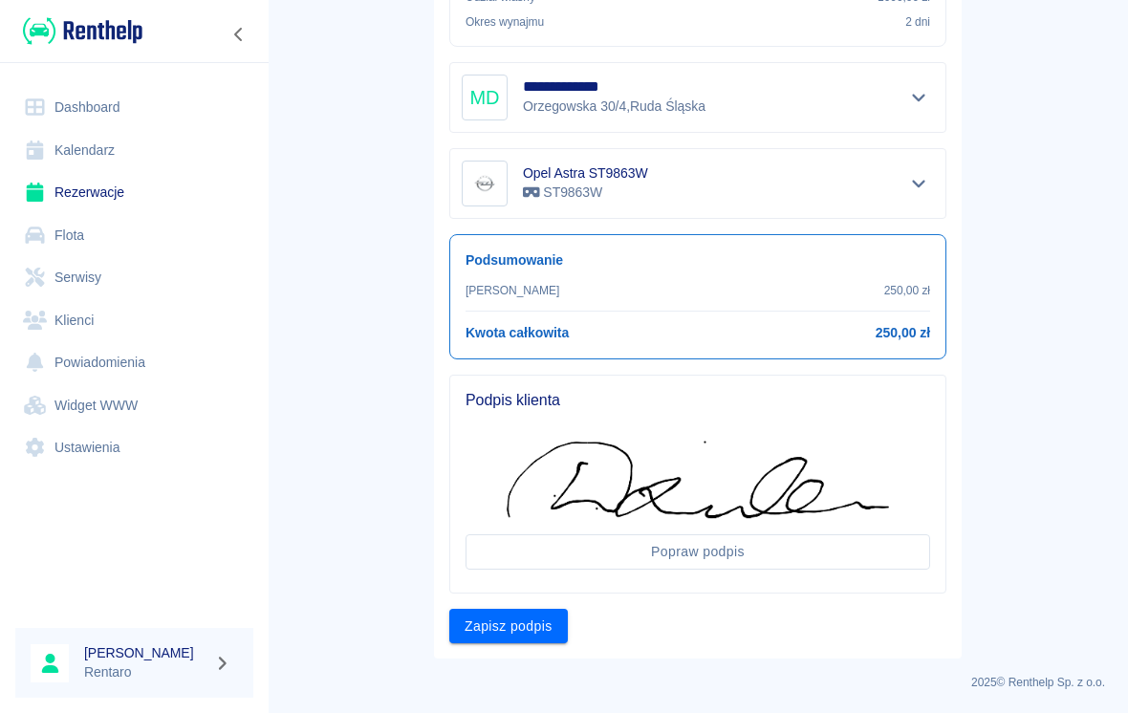
click at [530, 622] on button "Zapisz podpis" at bounding box center [508, 626] width 119 height 35
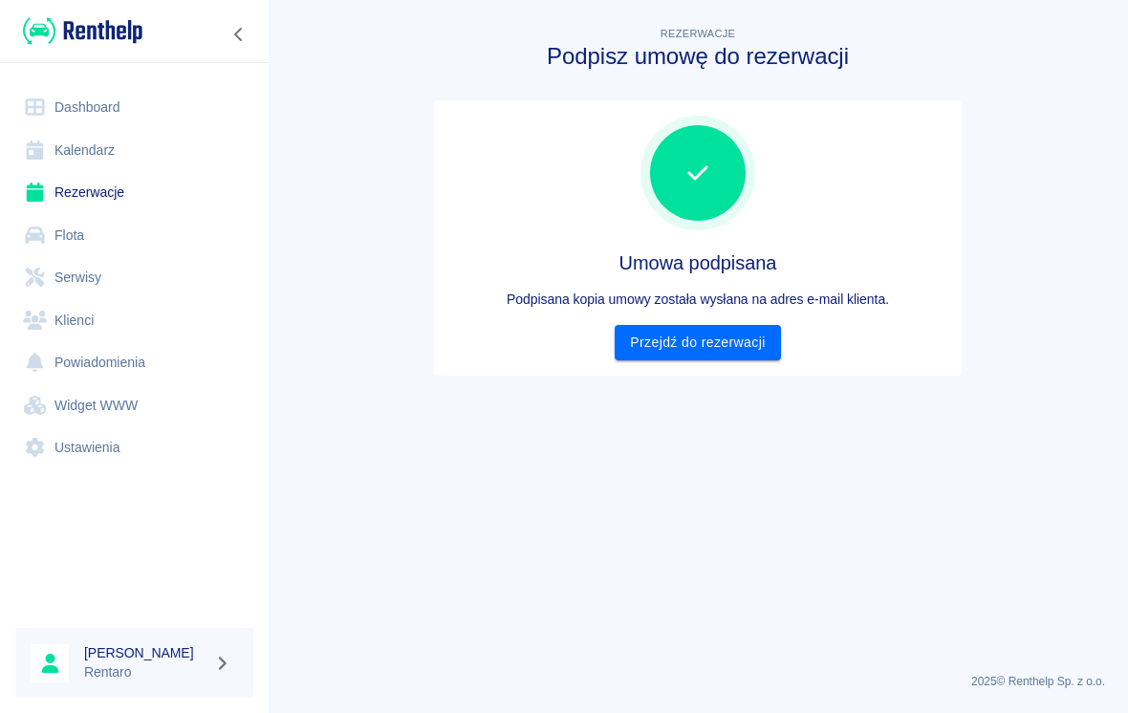
click at [706, 358] on link "Przejdź do rezerwacji" at bounding box center [697, 342] width 165 height 35
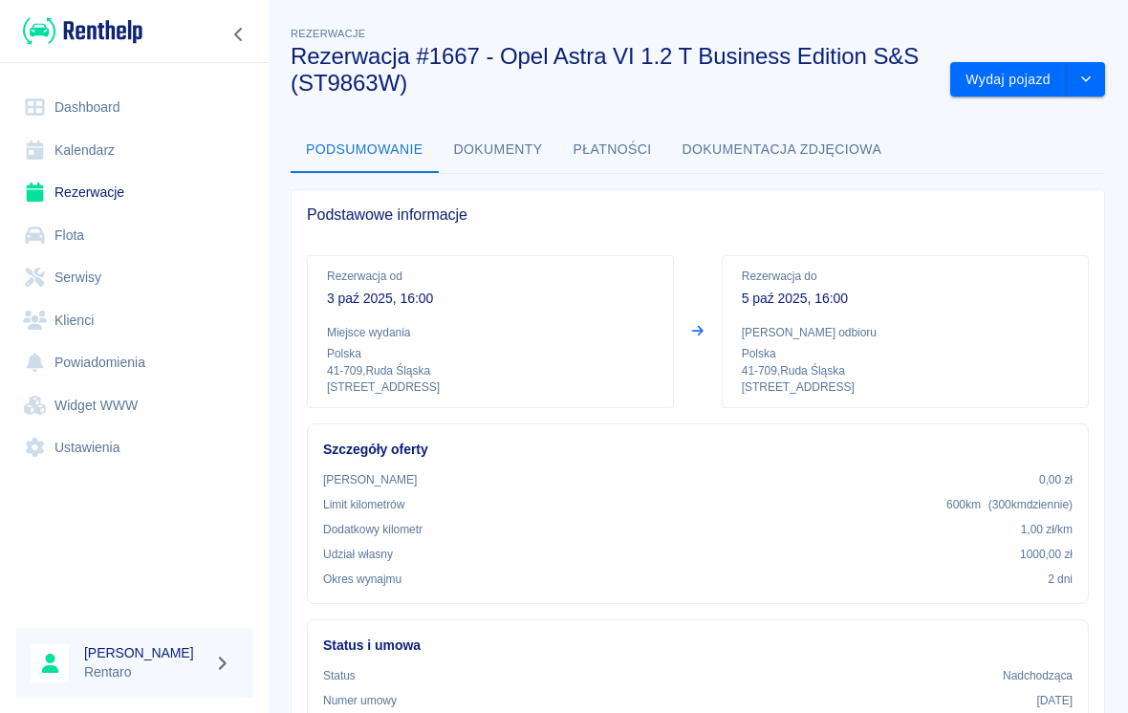
click at [783, 82] on button "Wydaj pojazd" at bounding box center [1008, 79] width 117 height 35
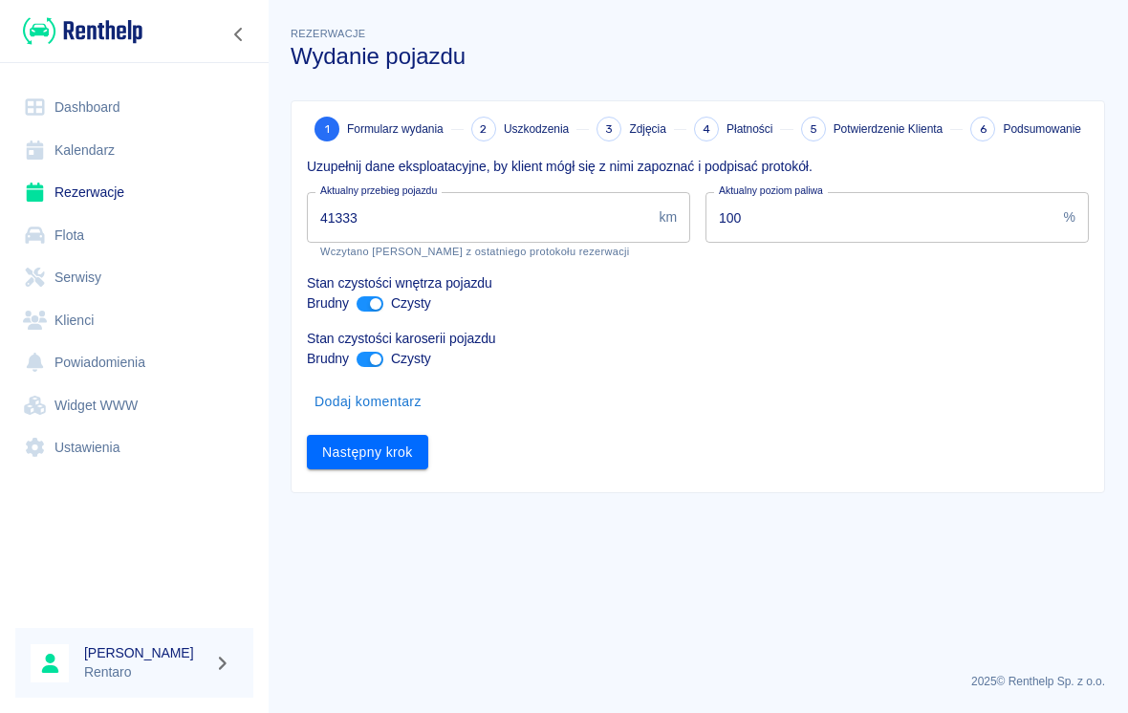
click at [497, 226] on input "41333" at bounding box center [479, 217] width 344 height 51
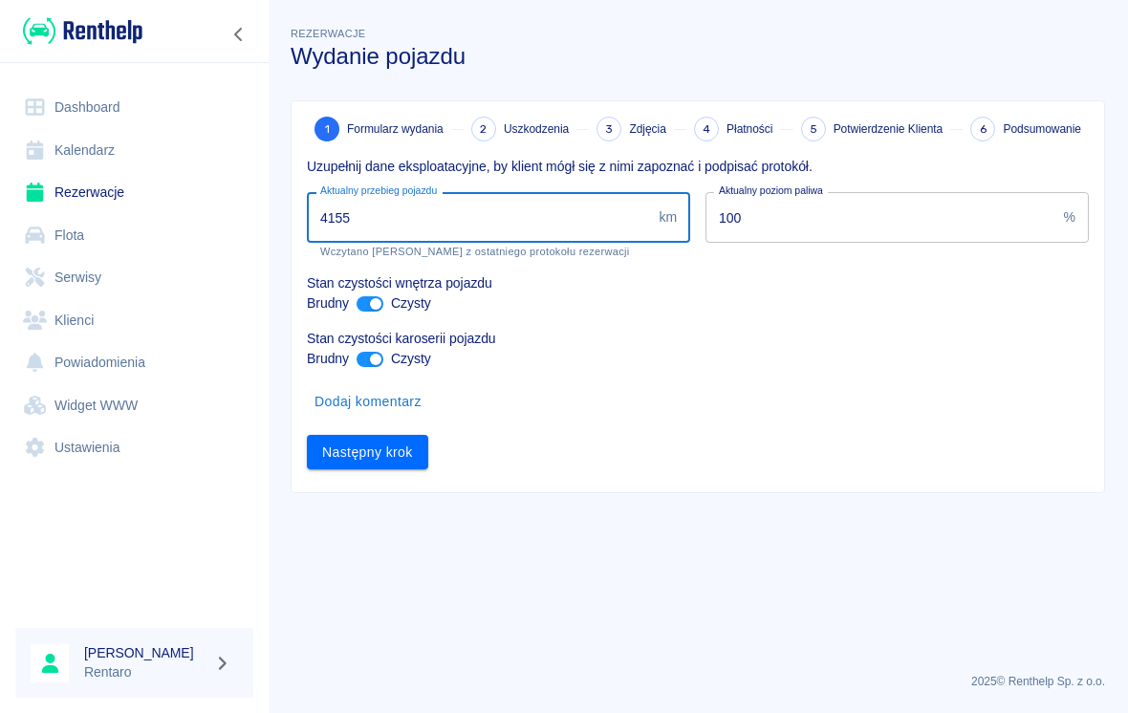
type input "41550"
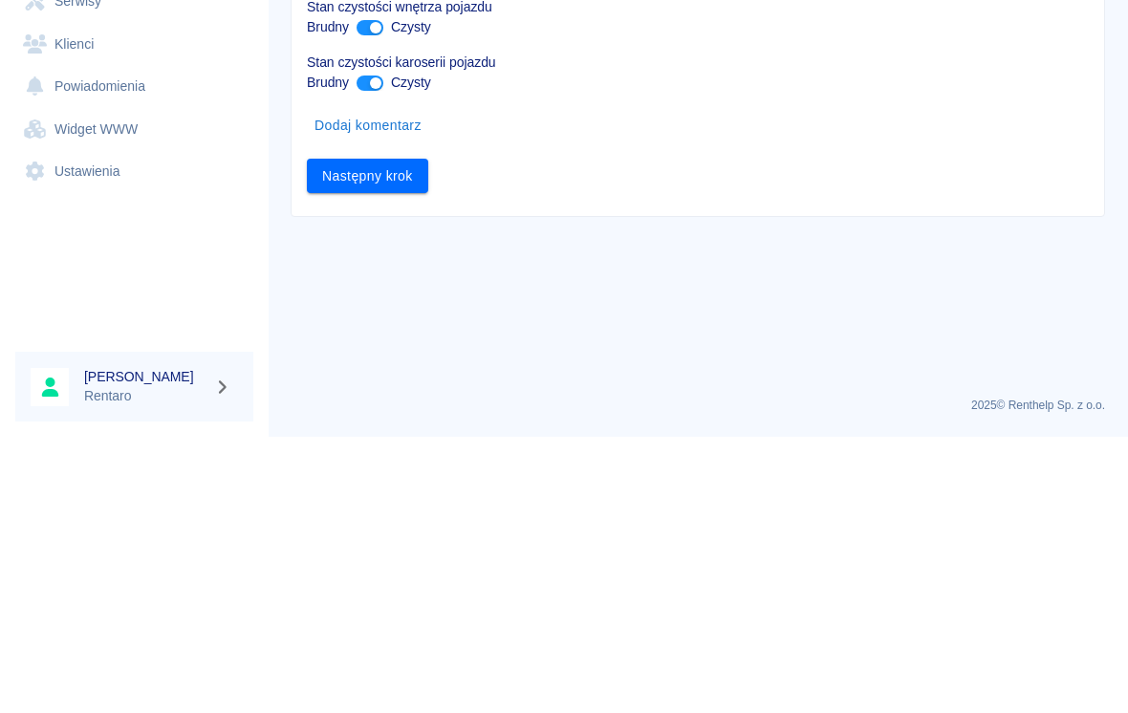
click at [387, 435] on button "Następny krok" at bounding box center [367, 452] width 121 height 35
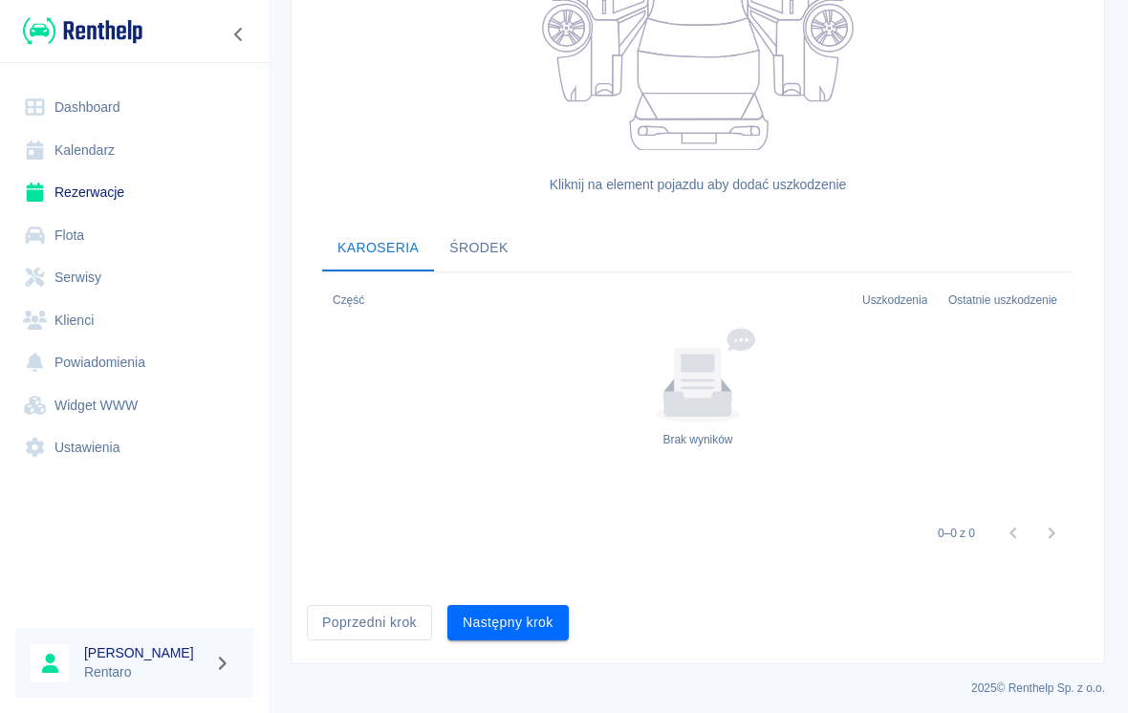
scroll to position [473, 0]
click at [534, 619] on button "Następny krok" at bounding box center [507, 622] width 121 height 35
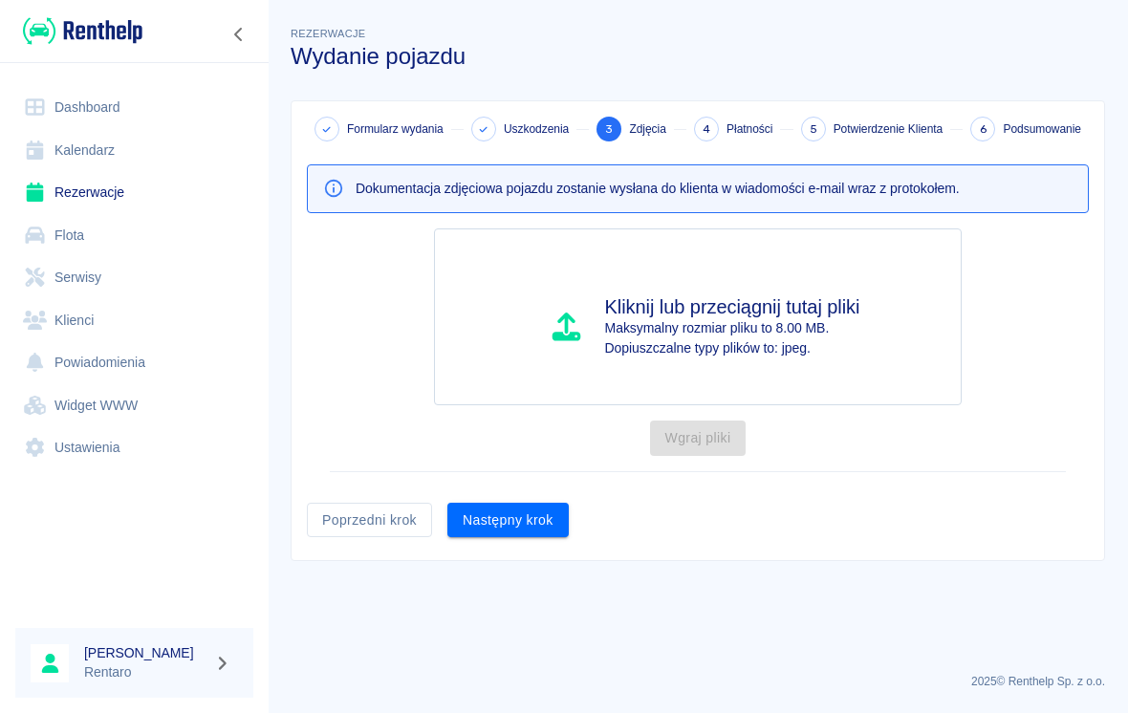
click at [783, 331] on p "Maksymalny rozmiar pliku to 8.00 MB." at bounding box center [732, 328] width 255 height 20
type input "C:\fakepath\image.jpg"
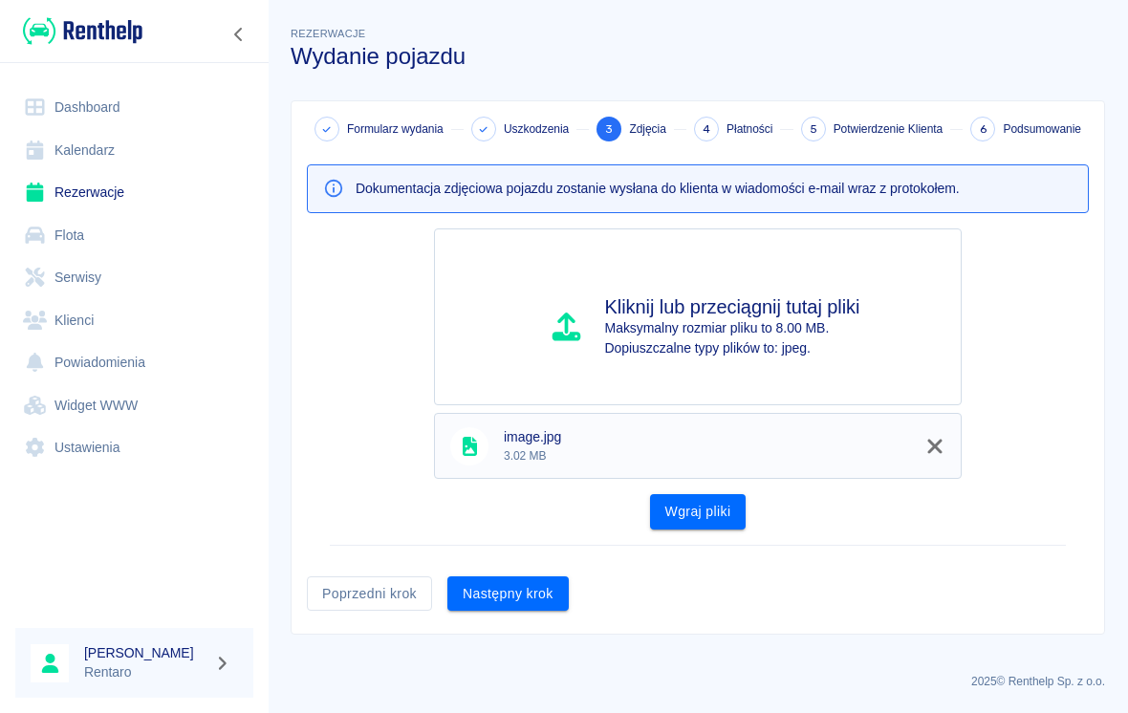
click at [783, 336] on p "Maksymalny rozmiar pliku to 8.00 MB." at bounding box center [732, 328] width 255 height 20
type input "C:\fakepath\image.jpg"
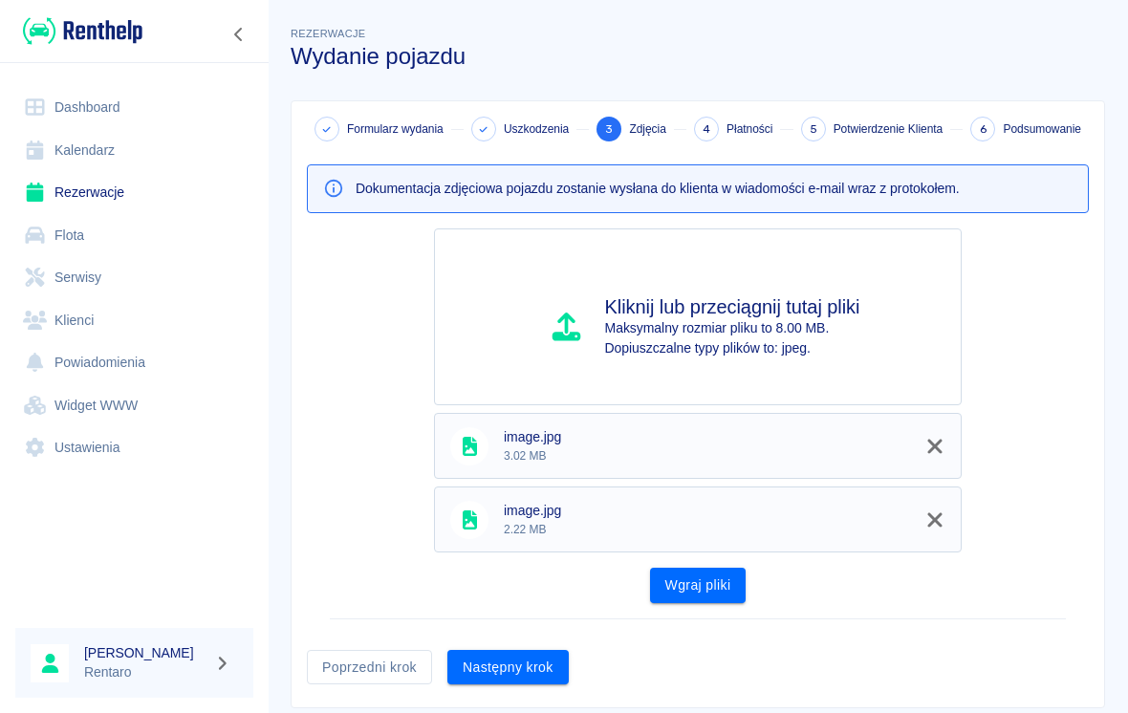
click at [715, 578] on button "Wgraj pliki" at bounding box center [698, 585] width 97 height 35
click at [778, 331] on p "Maksymalny rozmiar pliku to 8.00 MB." at bounding box center [732, 328] width 255 height 20
type input "C:\fakepath\image.jpg"
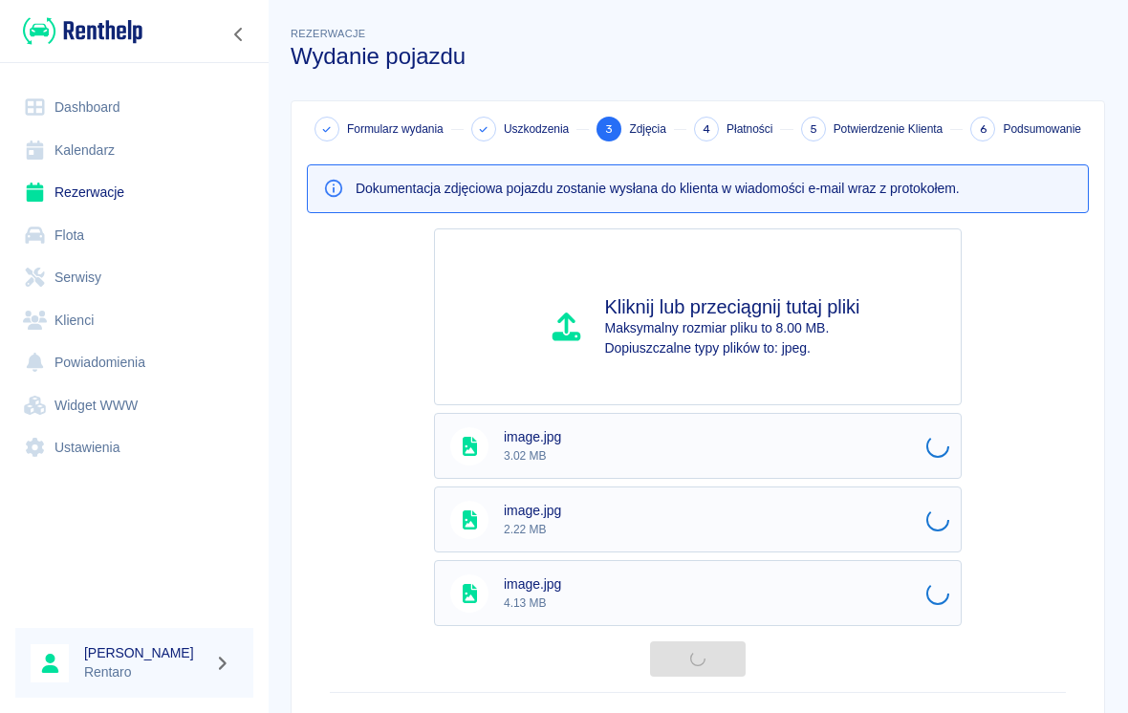
click at [733, 334] on p "Maksymalny rozmiar pliku to 8.00 MB." at bounding box center [732, 328] width 255 height 20
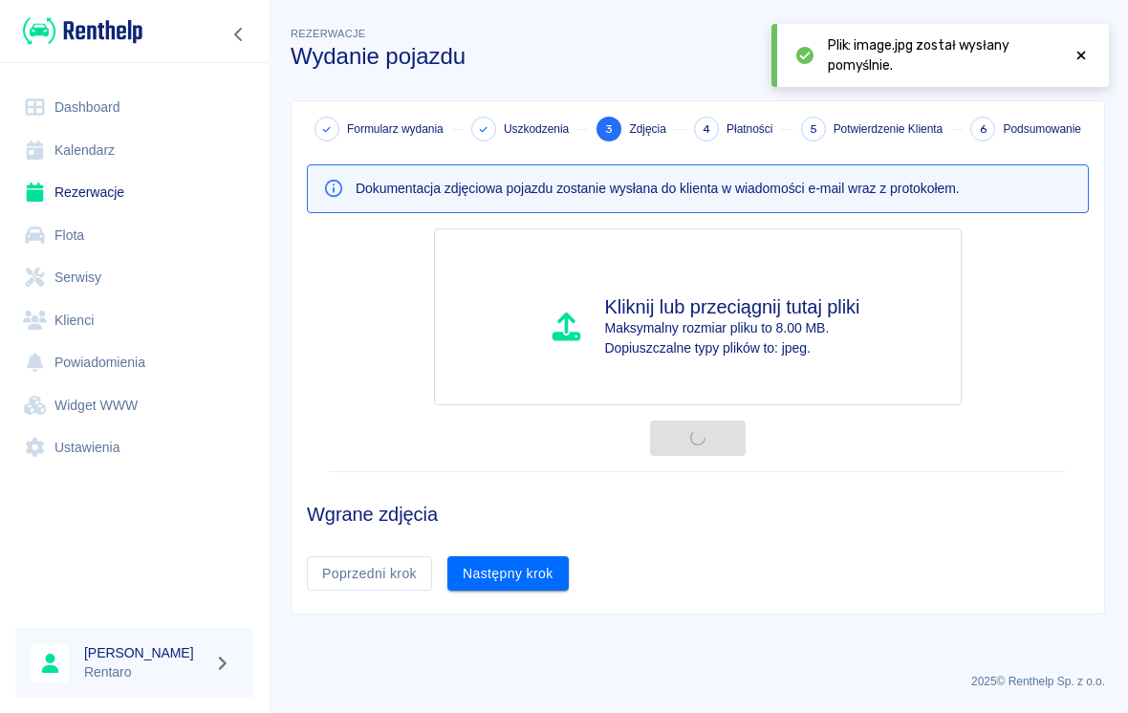
type input "C:\fakepath\image.jpg"
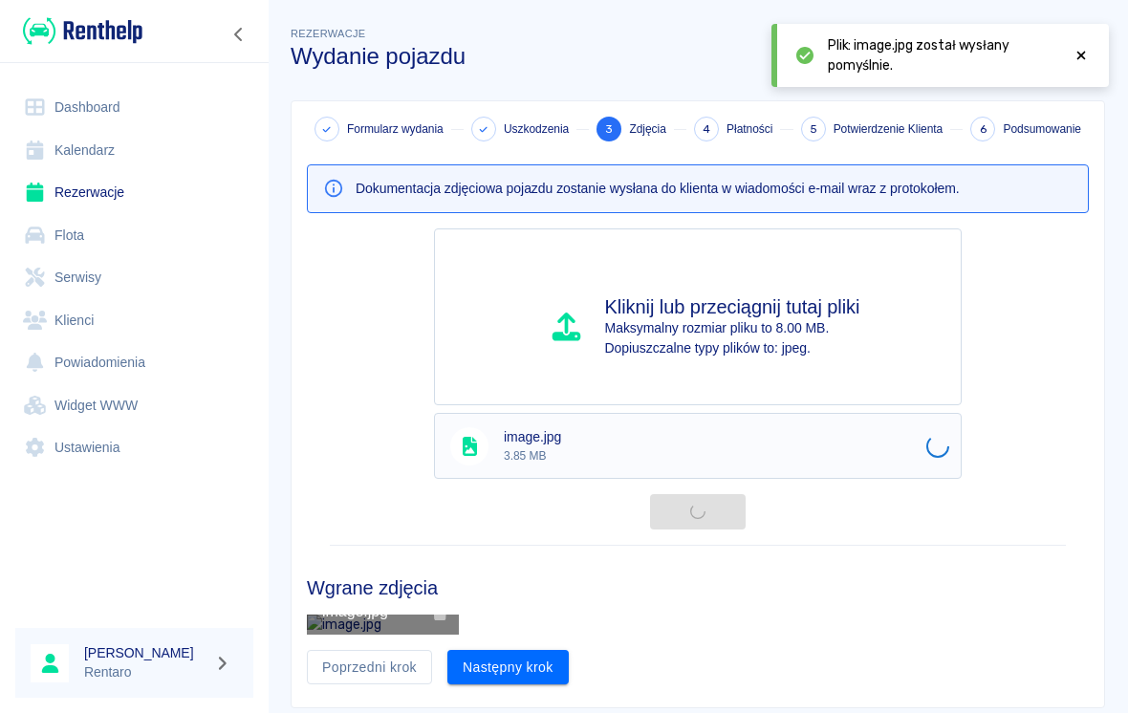
click at [783, 326] on p "Maksymalny rozmiar pliku to 8.00 MB." at bounding box center [732, 328] width 255 height 20
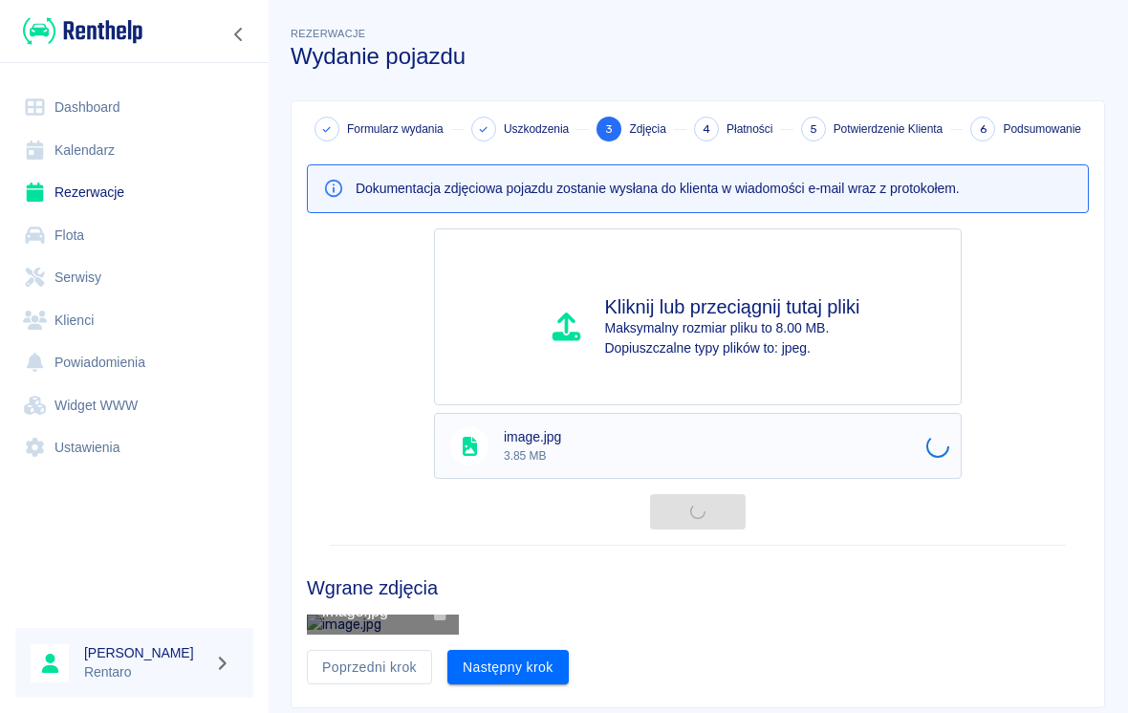
type input "C:\fakepath\image.jpg"
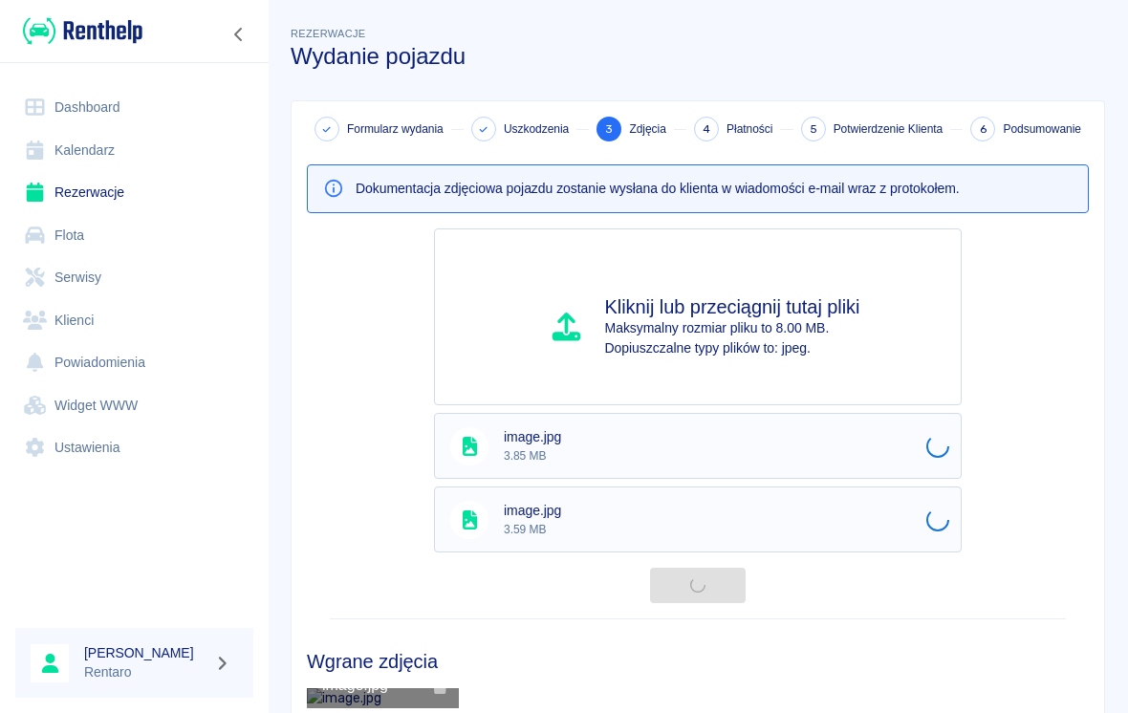
click at [783, 326] on p "Maksymalny rozmiar pliku to 8.00 MB." at bounding box center [732, 328] width 255 height 20
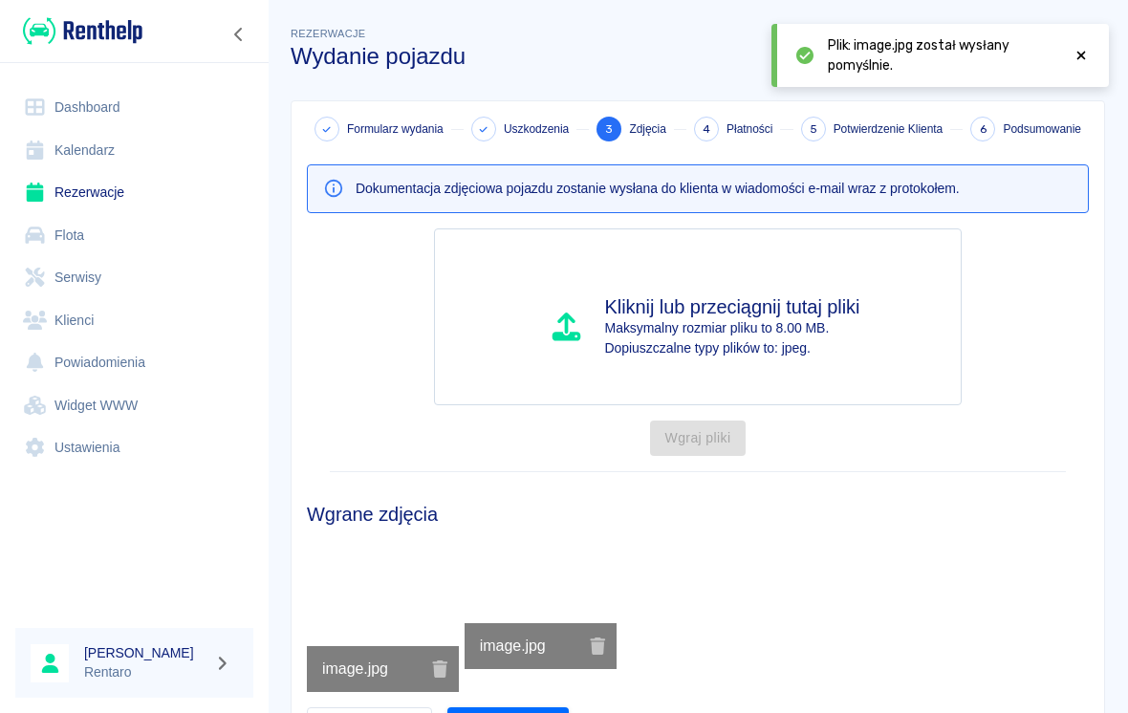
type input "C:\fakepath\image.jpg"
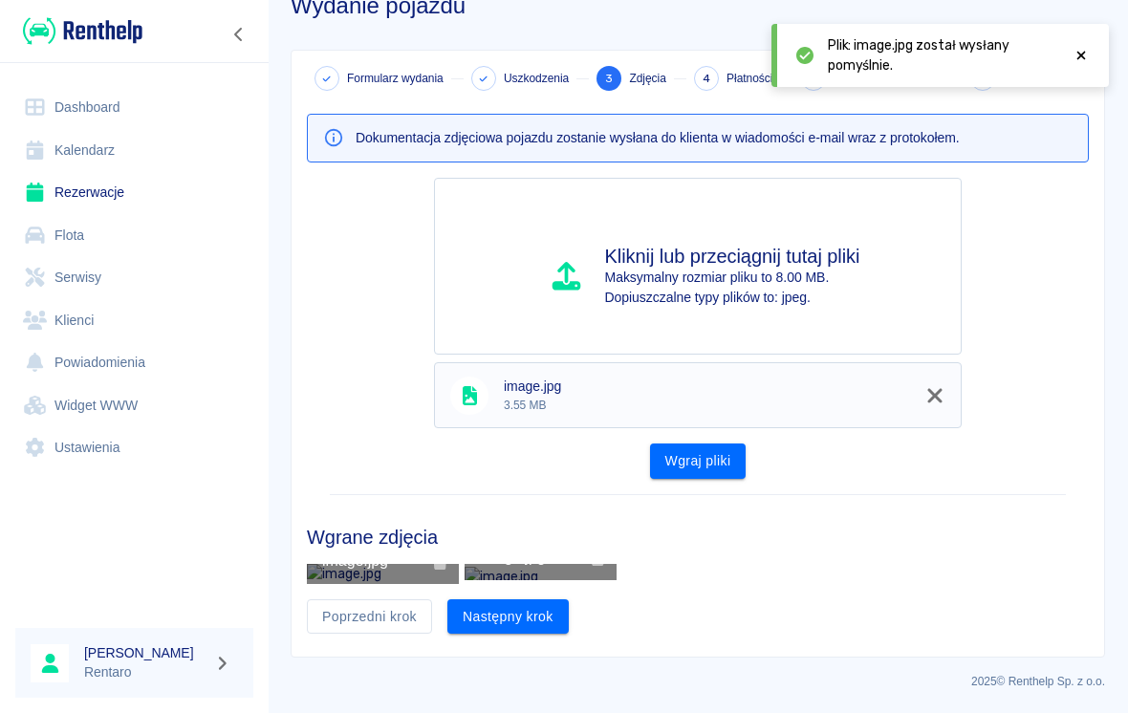
scroll to position [143, 0]
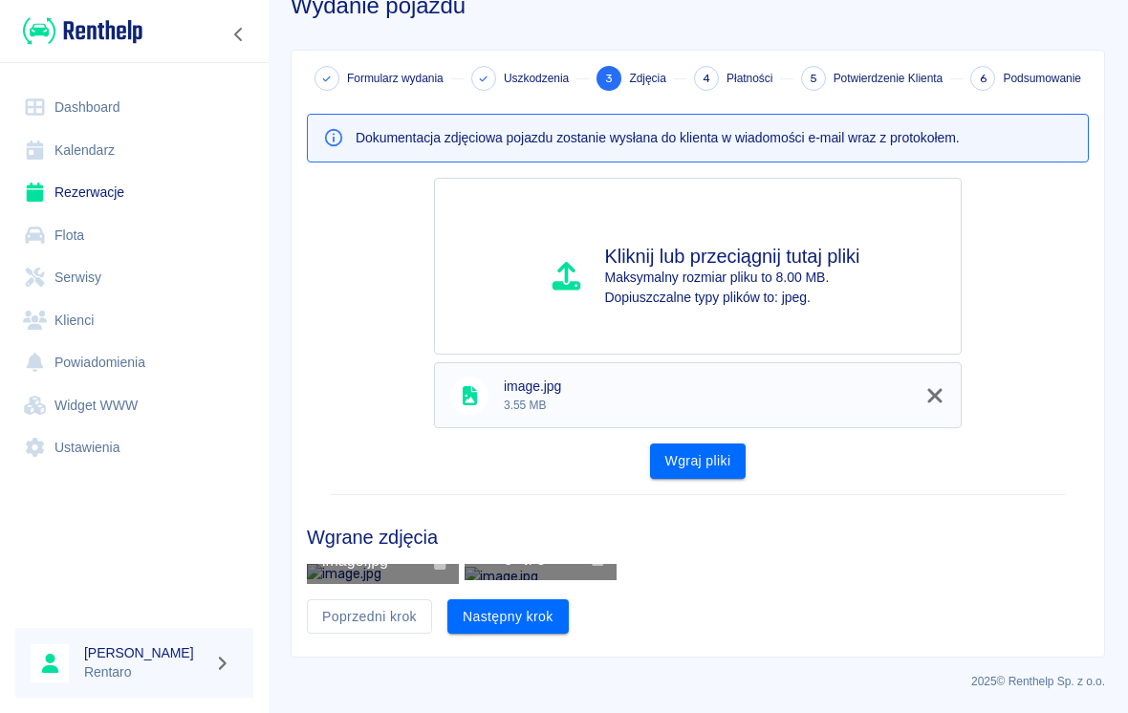
click at [713, 444] on button "Wgraj pliki" at bounding box center [698, 461] width 97 height 35
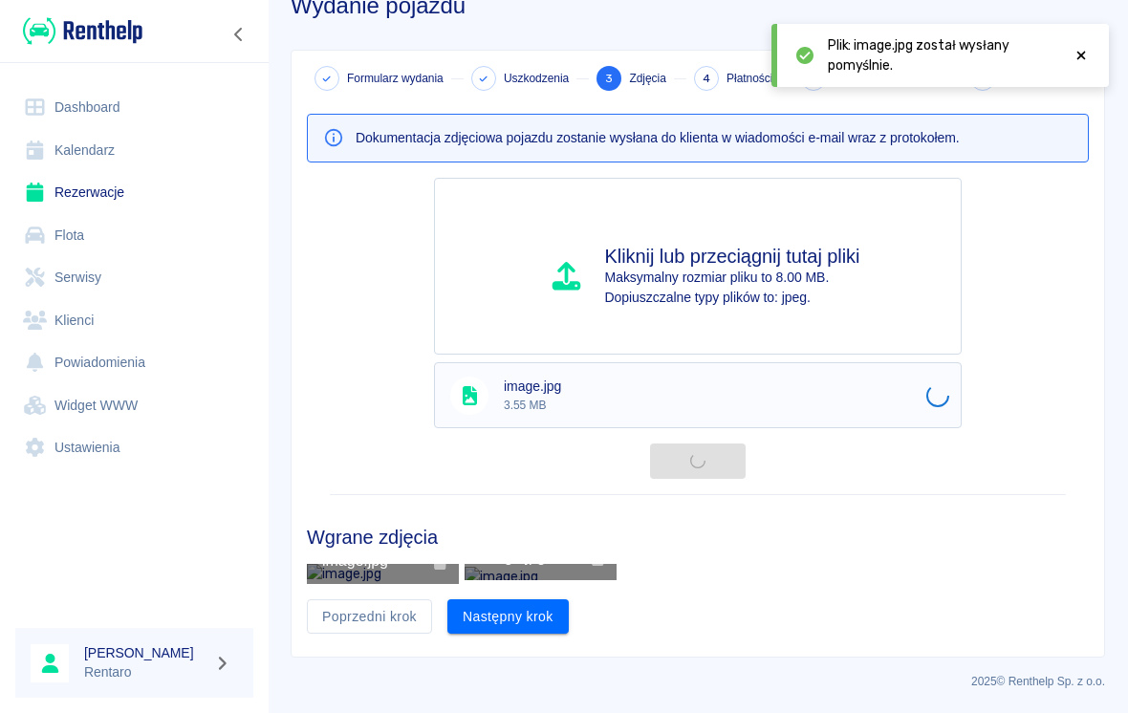
scroll to position [70, 0]
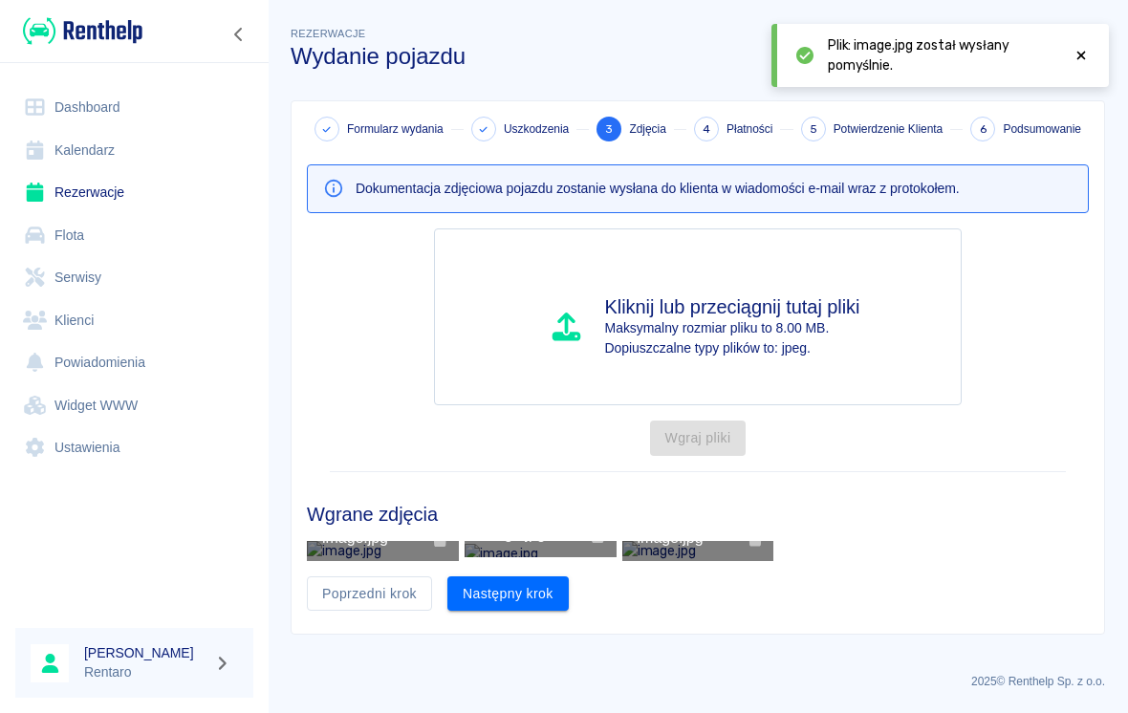
click at [783, 318] on p "Maksymalny rozmiar pliku to 8.00 MB." at bounding box center [732, 328] width 255 height 20
type input "C:\fakepath\image.jpg"
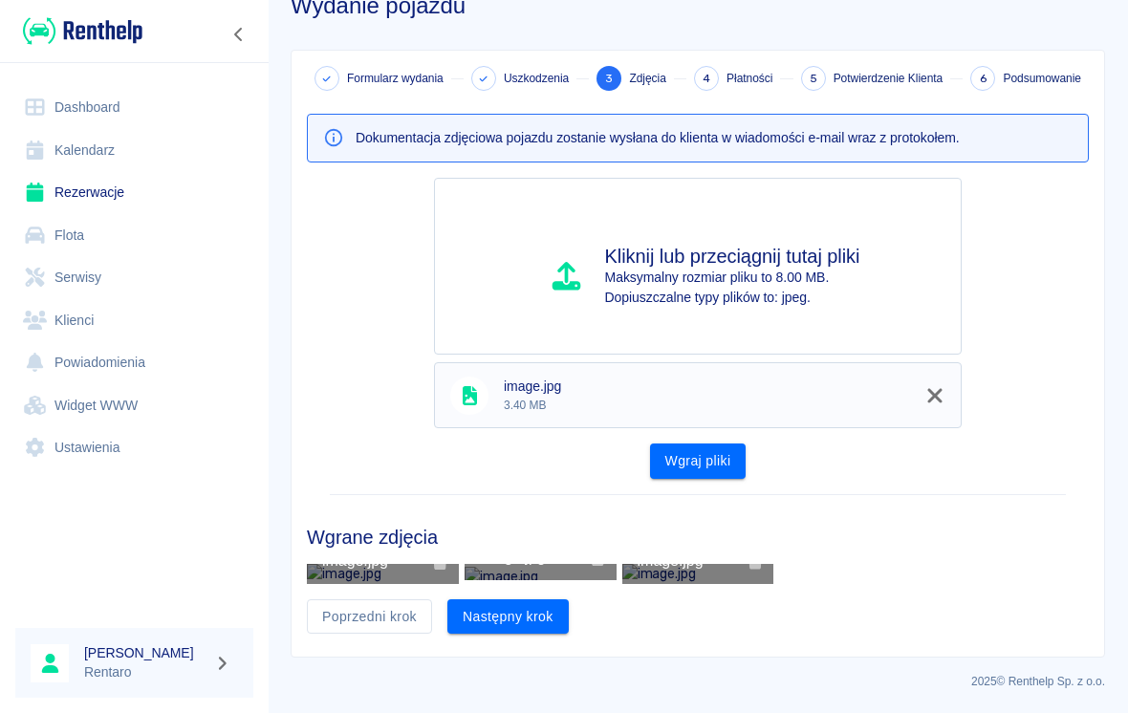
click at [783, 288] on p "Dopiuszczalne typy plików to: jpeg." at bounding box center [732, 298] width 255 height 20
type input "C:\fakepath\image.jpg"
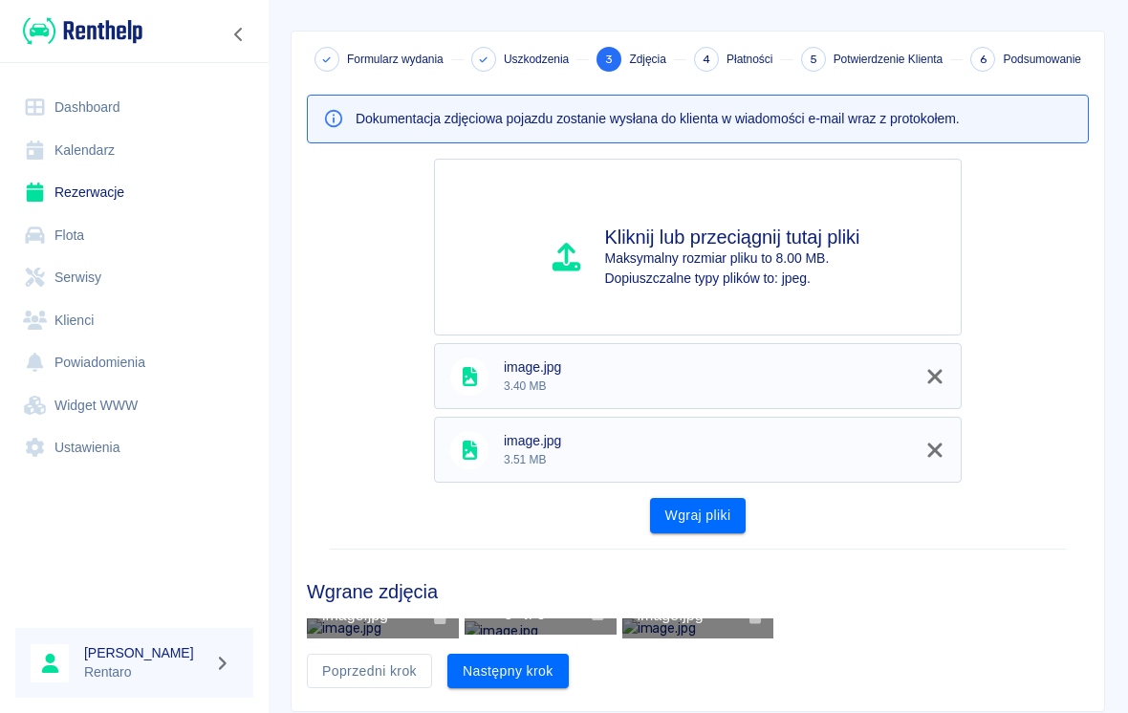
click at [783, 256] on p "Maksymalny rozmiar pliku to 8.00 MB." at bounding box center [732, 259] width 255 height 20
type input "C:\fakepath\image.jpg"
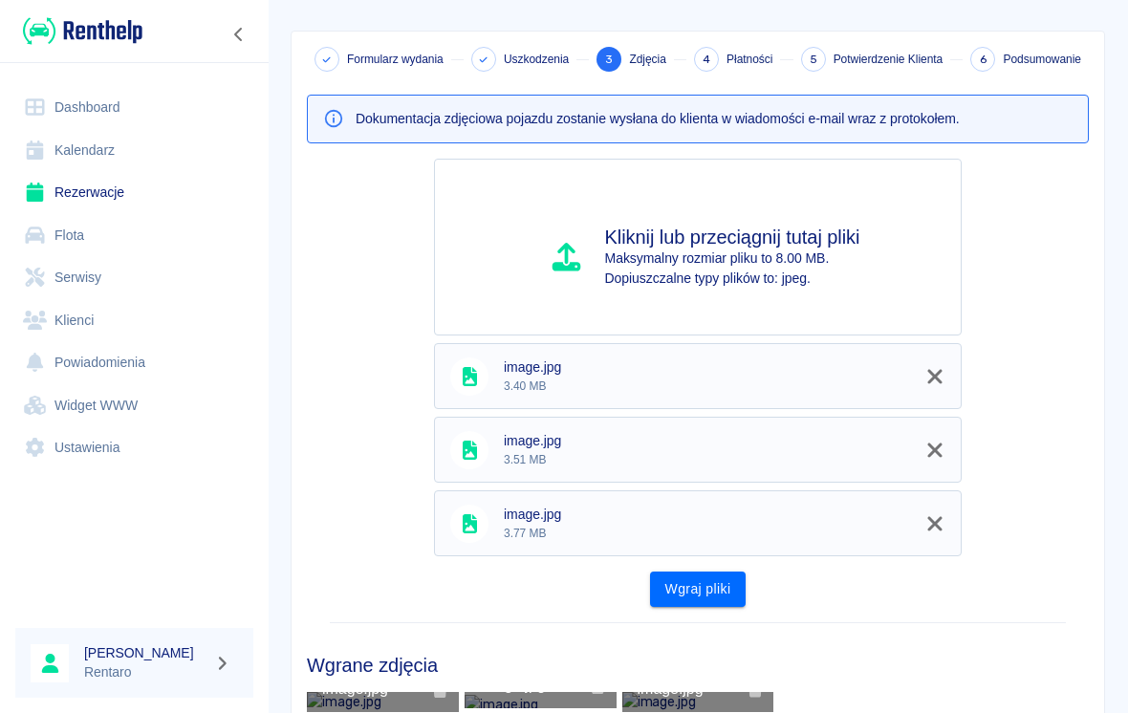
click at [783, 272] on p "Dopiuszczalne typy plików to: jpeg." at bounding box center [732, 279] width 255 height 20
type input "C:\fakepath\image.jpg"
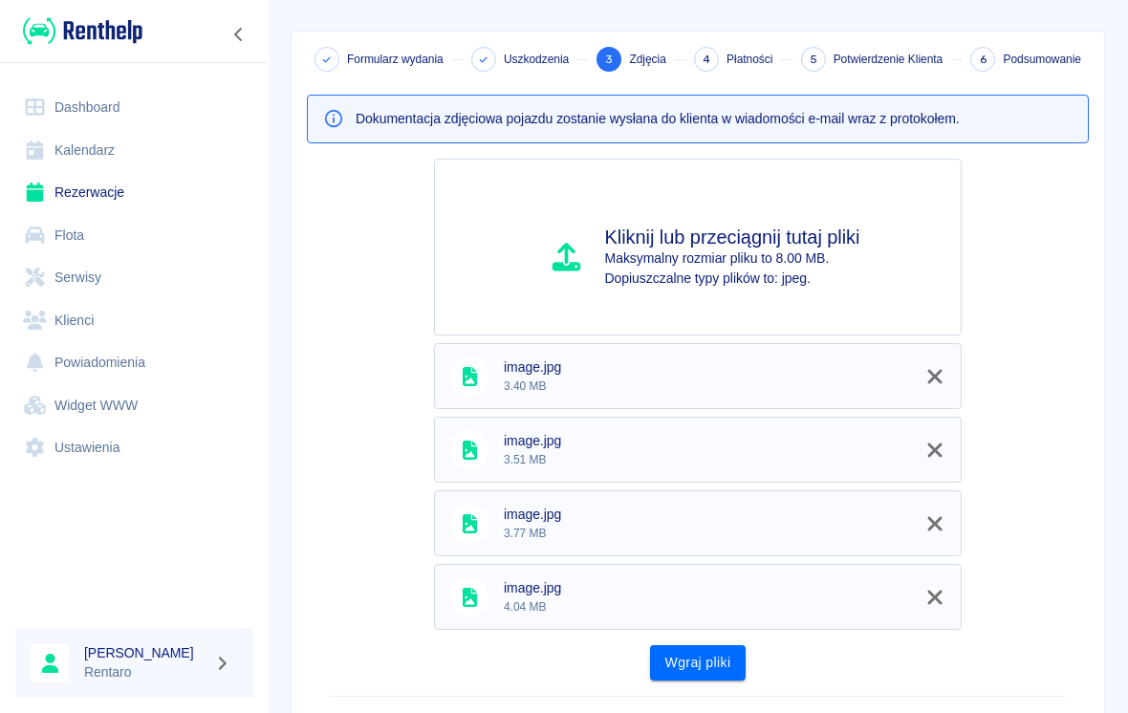
click at [729, 660] on button "Wgraj pliki" at bounding box center [698, 662] width 97 height 35
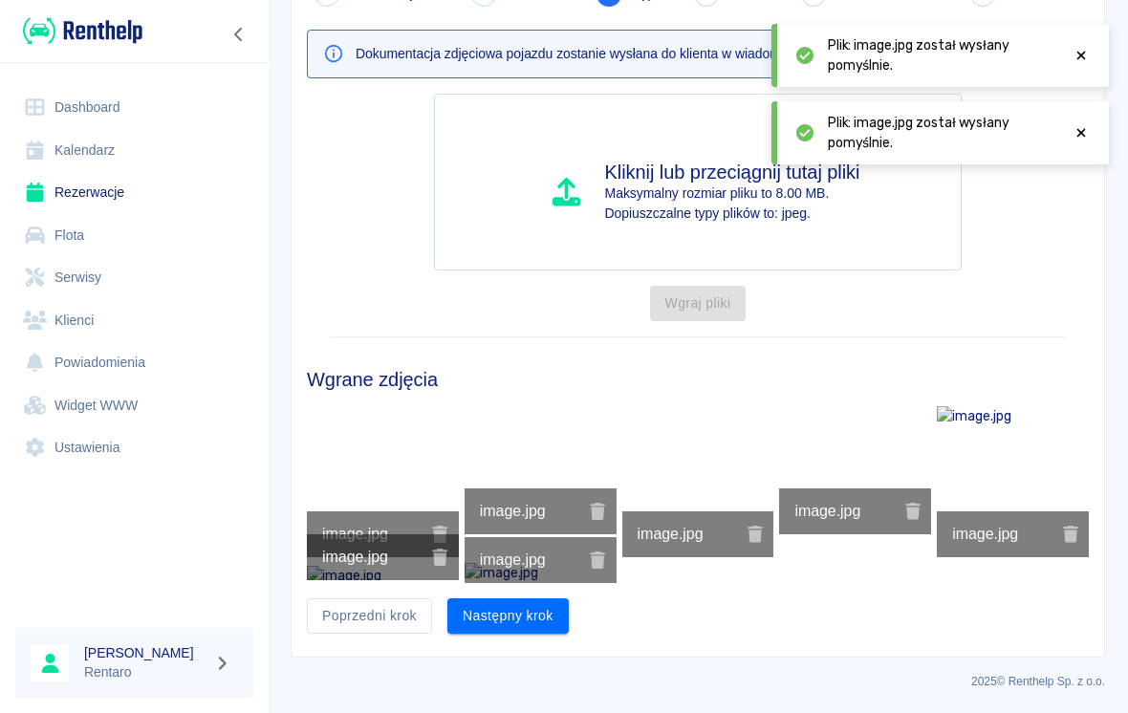
scroll to position [189, 0]
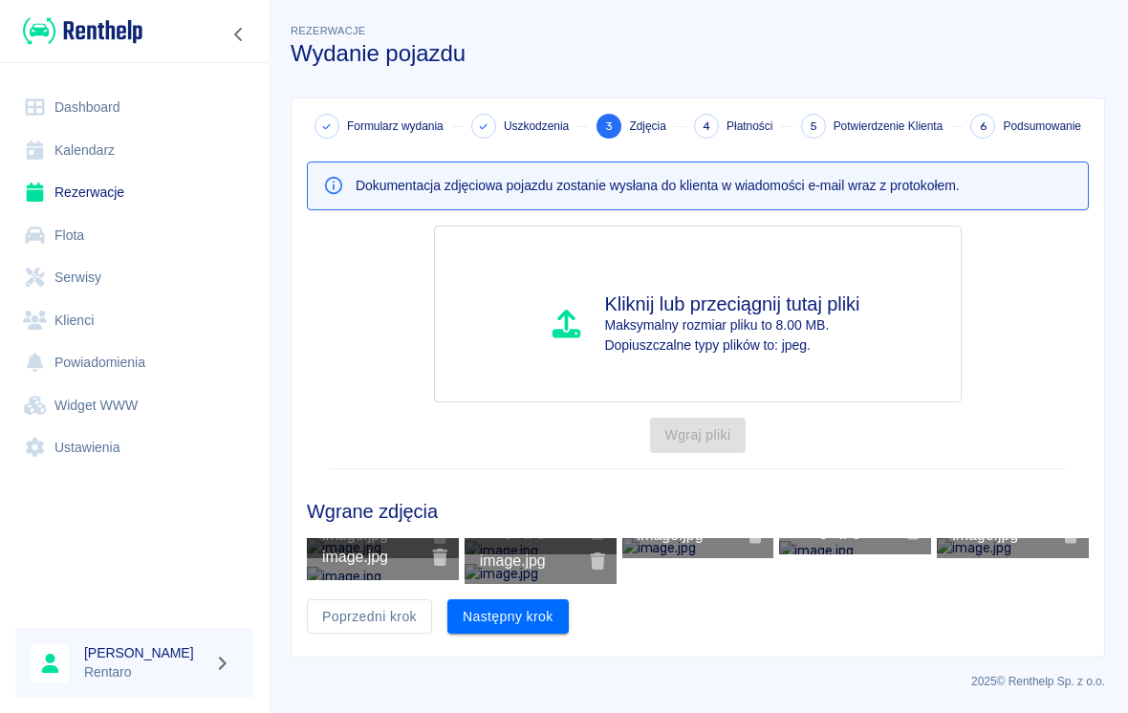
click at [523, 621] on button "Następny krok" at bounding box center [507, 616] width 121 height 35
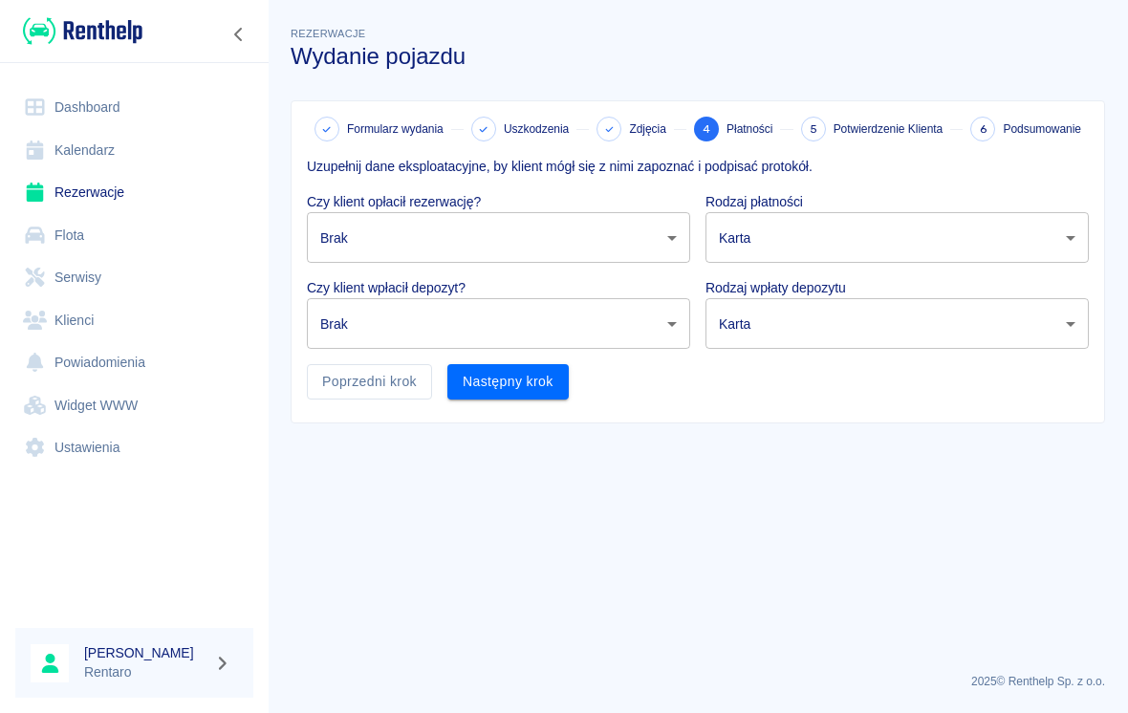
click at [551, 228] on body "Używamy plików Cookies, by zapewnić Ci najlepsze możliwe doświadczenie. Aby dow…" at bounding box center [564, 356] width 1128 height 713
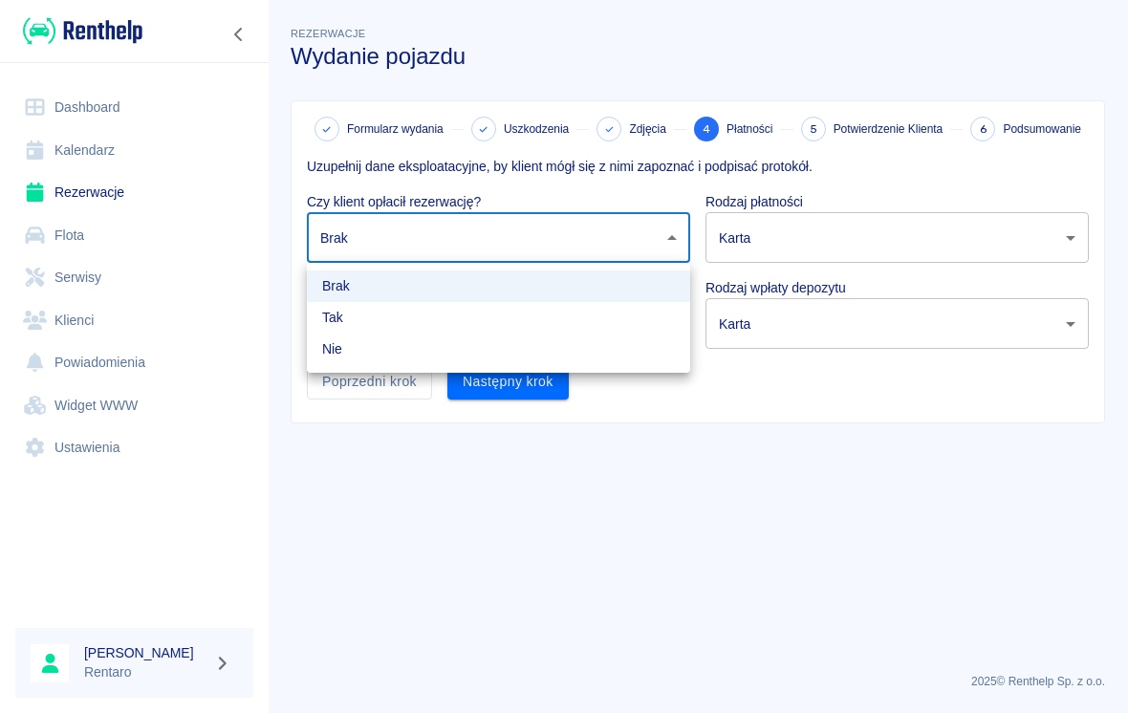
click at [505, 322] on li "Tak" at bounding box center [498, 318] width 383 height 32
type input "true"
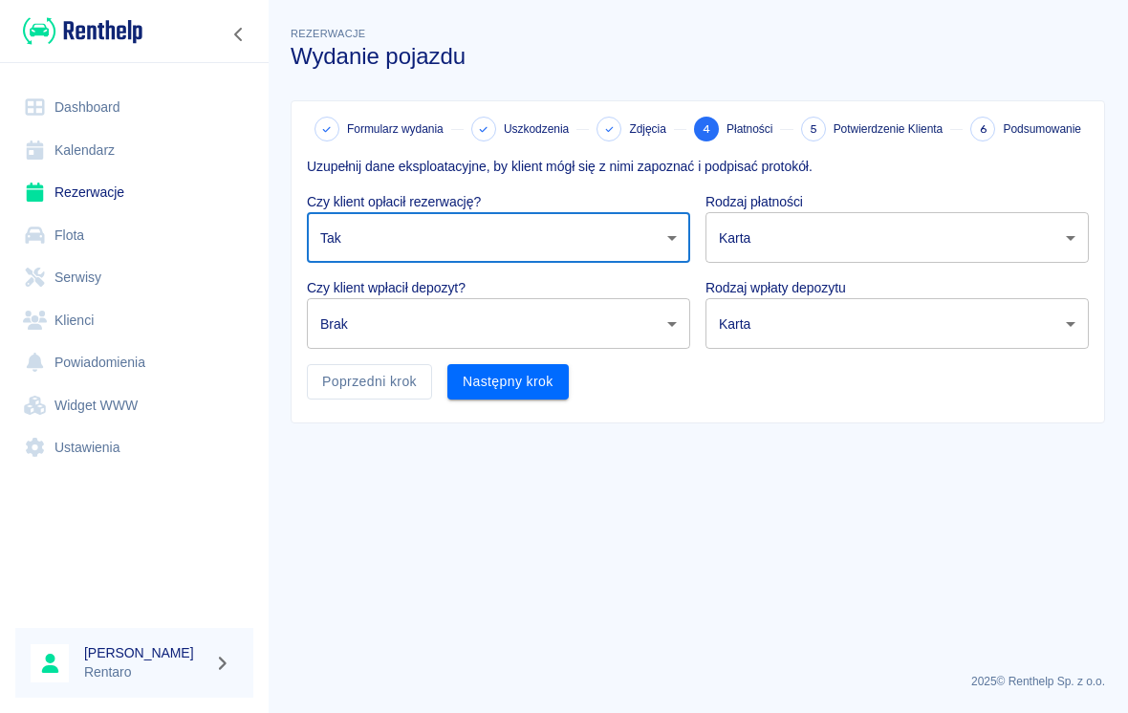
click at [523, 328] on body "Używamy plików Cookies, by zapewnić Ci najlepsze możliwe doświadczenie. Aby dow…" at bounding box center [564, 356] width 1128 height 713
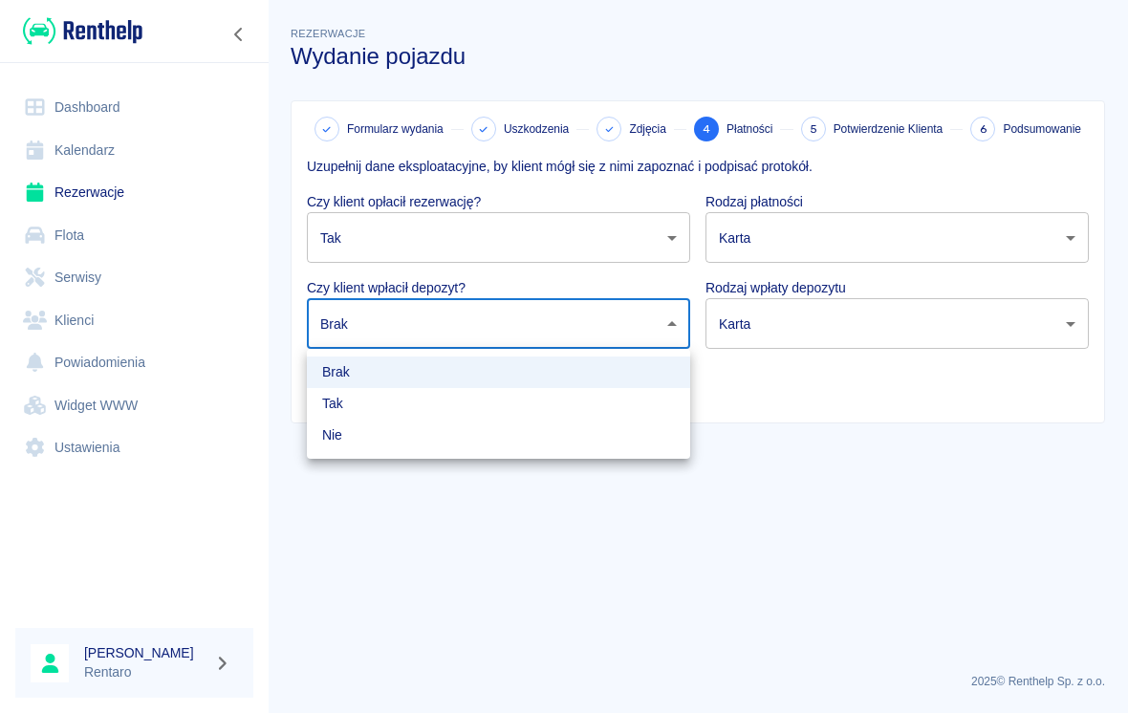
click at [481, 440] on li "Nie" at bounding box center [498, 436] width 383 height 32
type input "false"
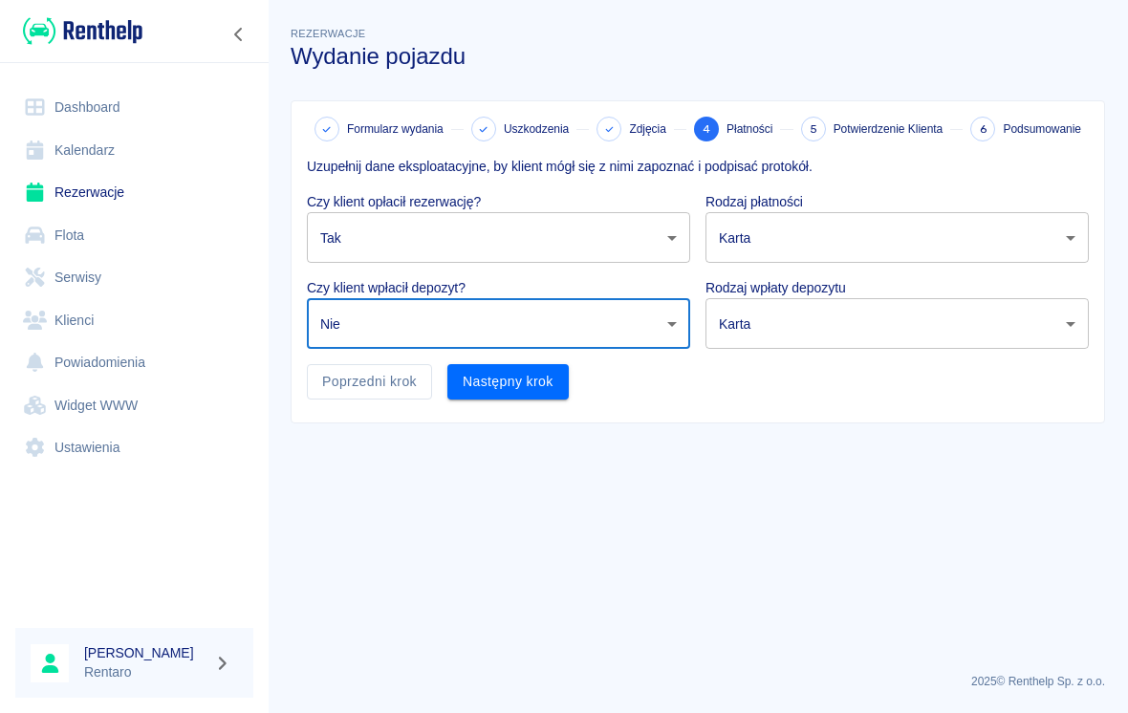
click at [783, 247] on body "Używamy plików Cookies, by zapewnić Ci najlepsze możliwe doświadczenie. Aby dow…" at bounding box center [564, 356] width 1128 height 713
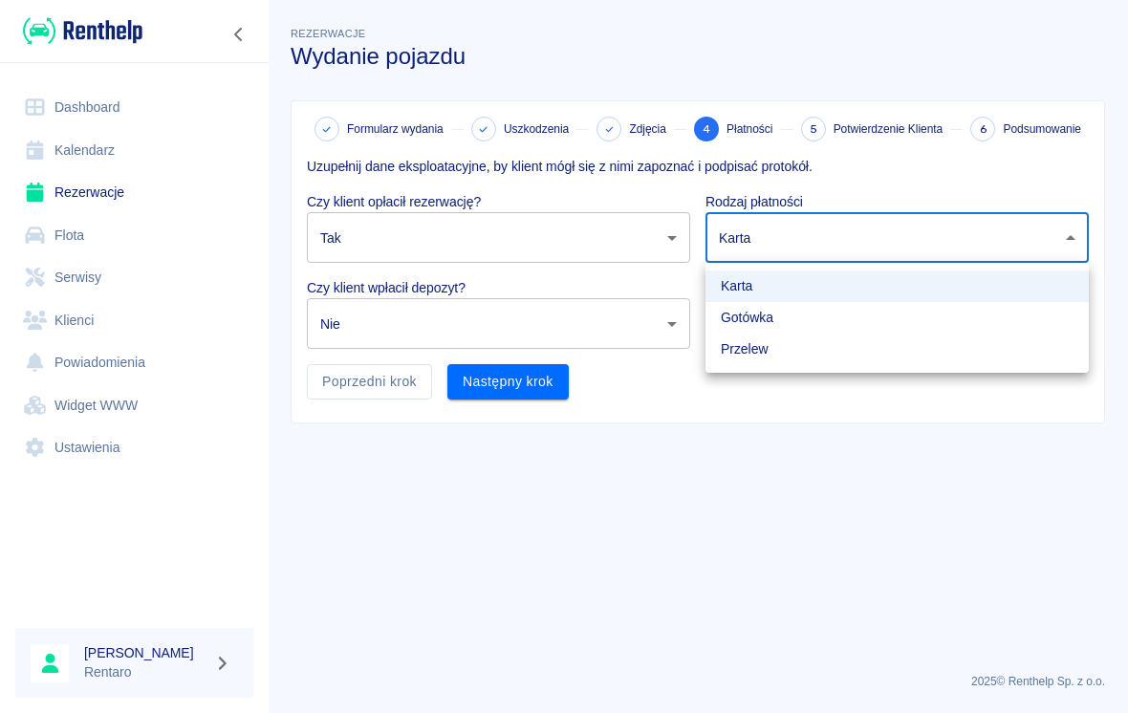
click at [686, 458] on div at bounding box center [564, 356] width 1128 height 713
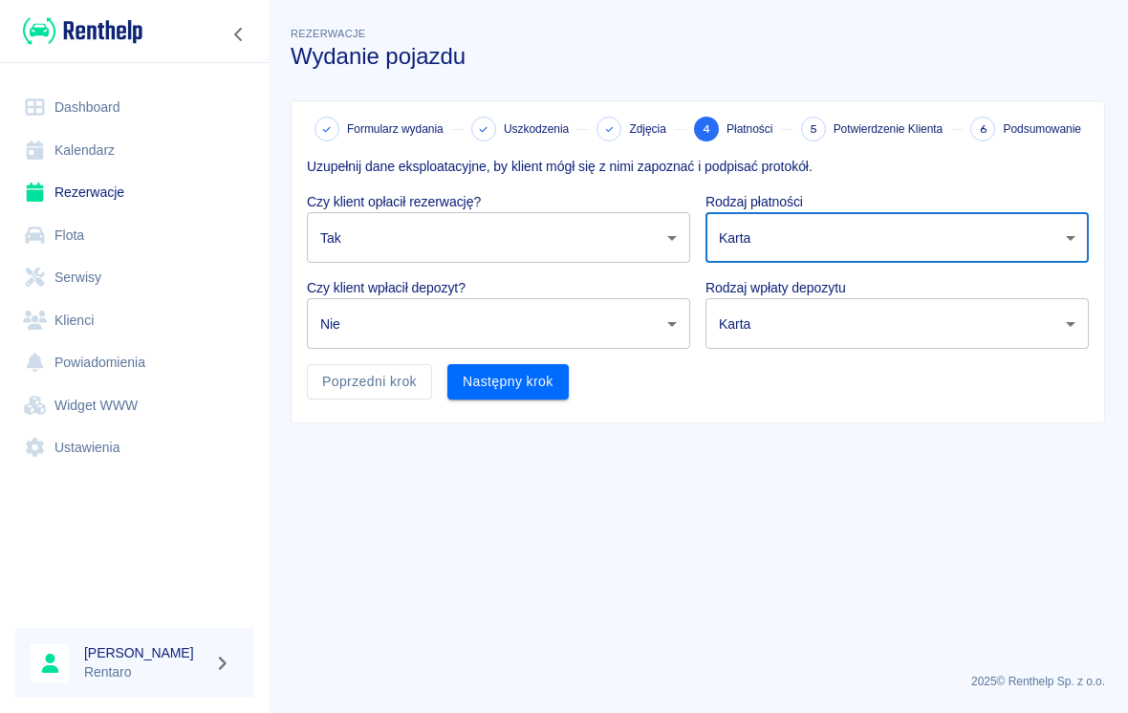
click at [540, 380] on button "Następny krok" at bounding box center [507, 381] width 121 height 35
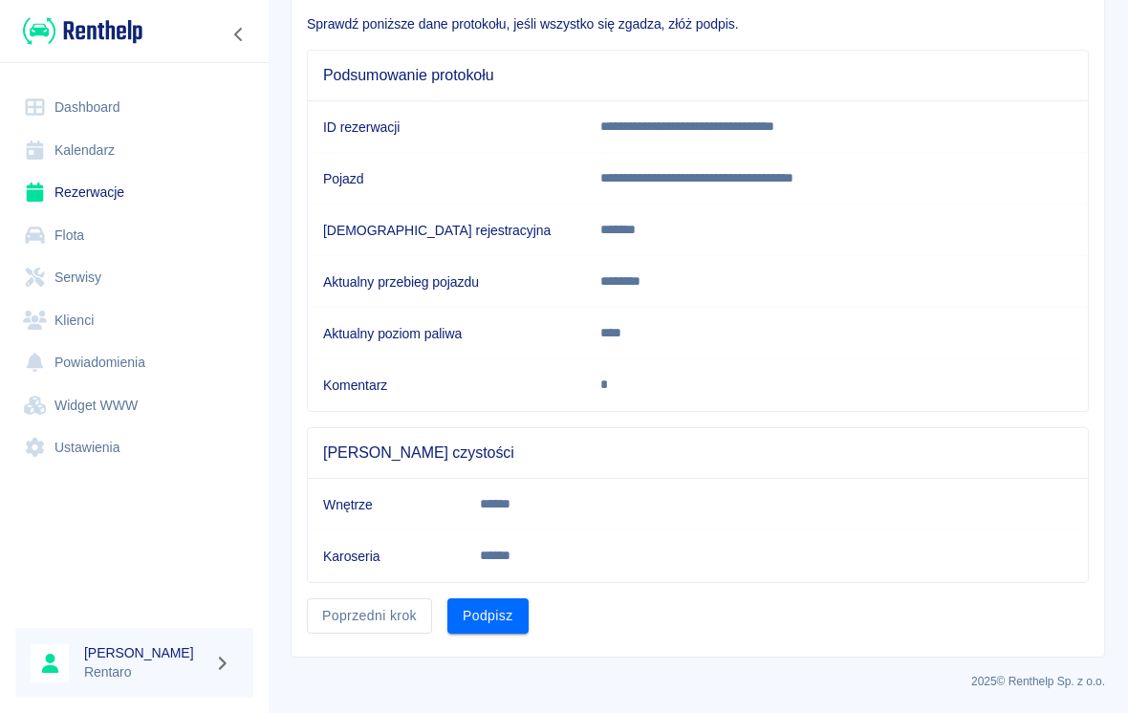
scroll to position [142, 0]
click at [504, 614] on button "Podpisz" at bounding box center [487, 616] width 81 height 35
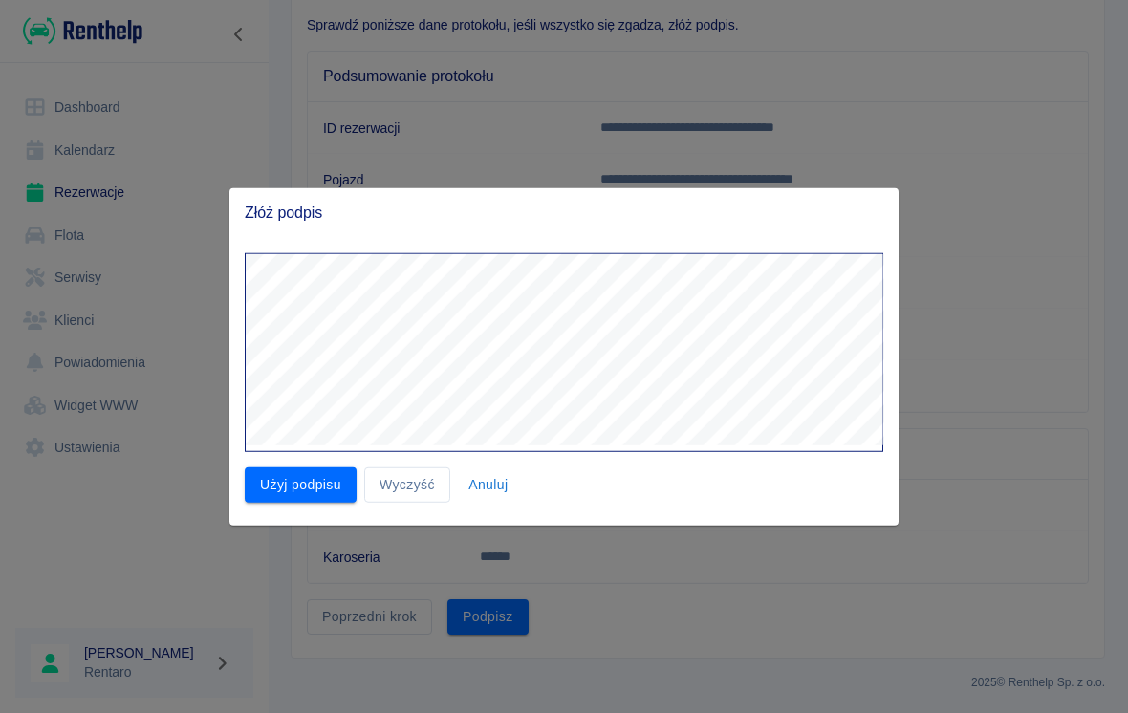
click at [314, 485] on button "Użyj podpisu" at bounding box center [301, 485] width 112 height 35
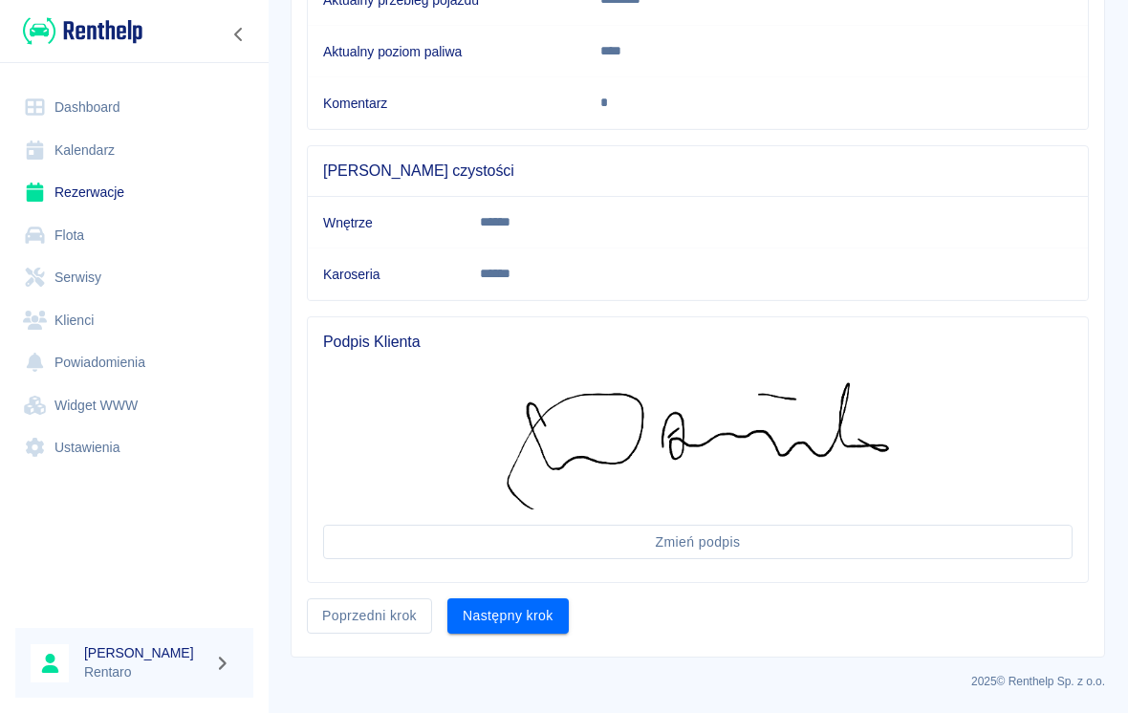
scroll to position [424, 0]
click at [544, 616] on button "Następny krok" at bounding box center [507, 616] width 121 height 35
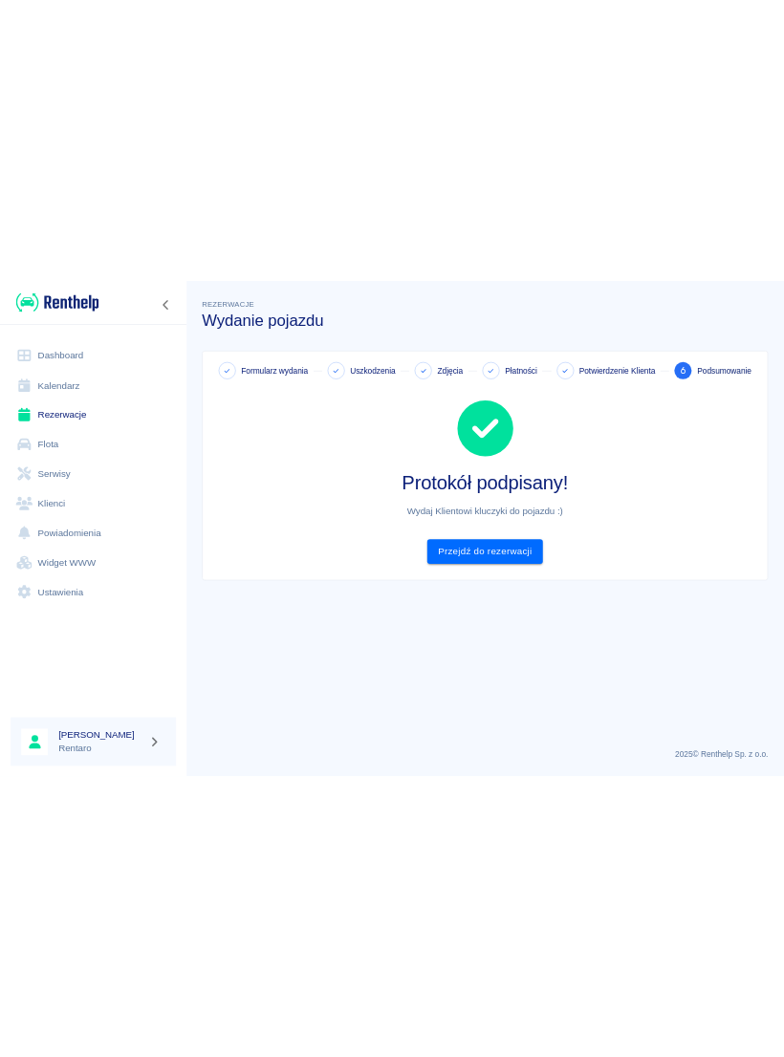
scroll to position [0, 0]
